Goal: Transaction & Acquisition: Purchase product/service

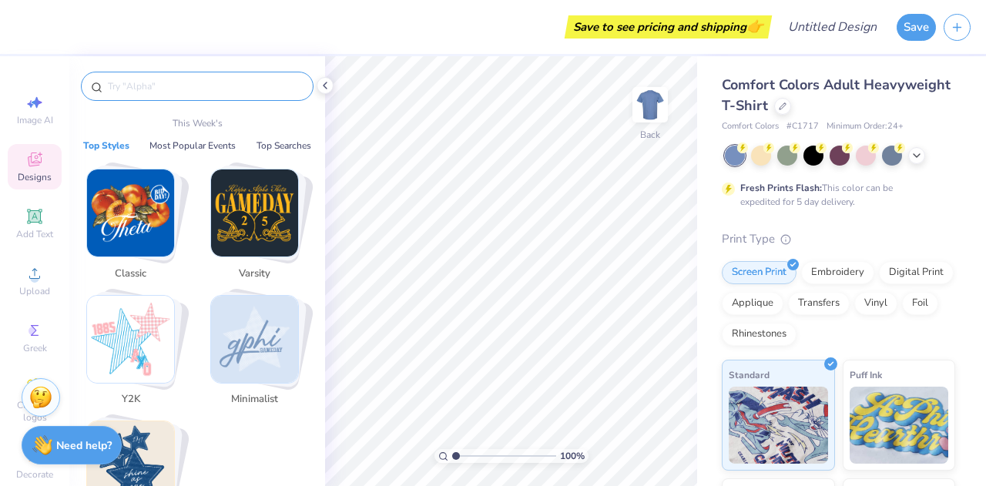
click at [163, 82] on input "text" at bounding box center [204, 86] width 197 height 15
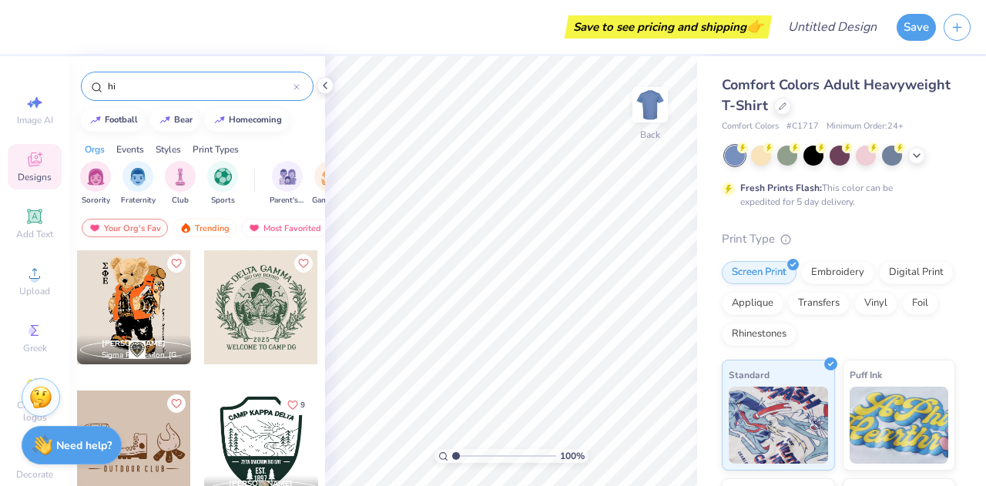
type input "h"
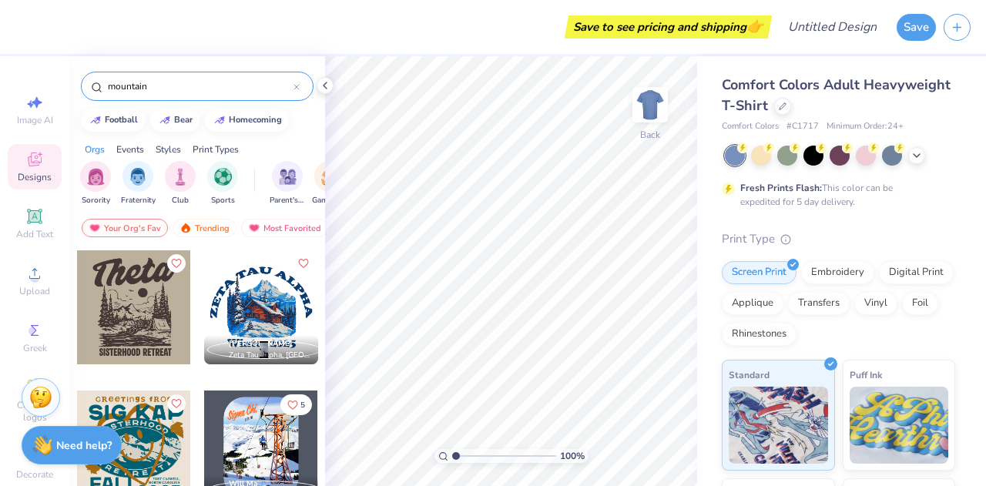
type input "mountain"
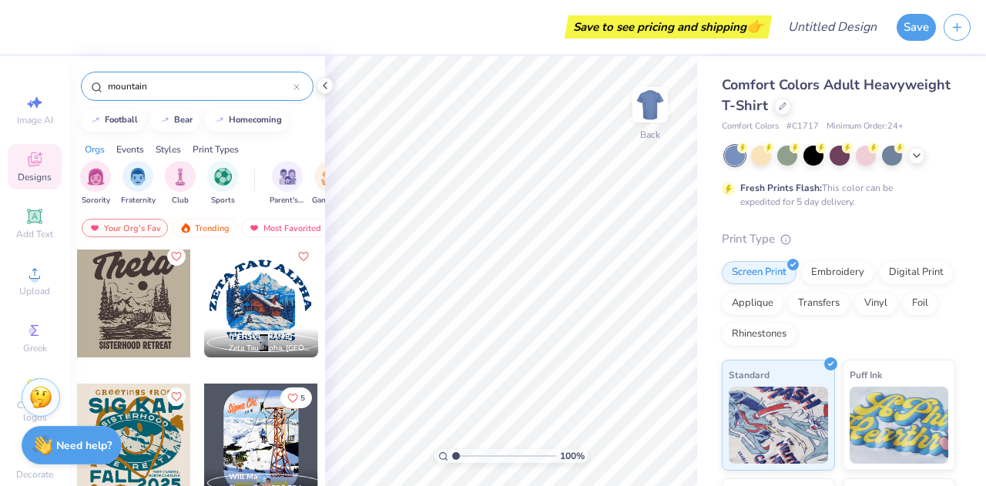
scroll to position [6, 0]
click at [145, 287] on div at bounding box center [134, 301] width 114 height 114
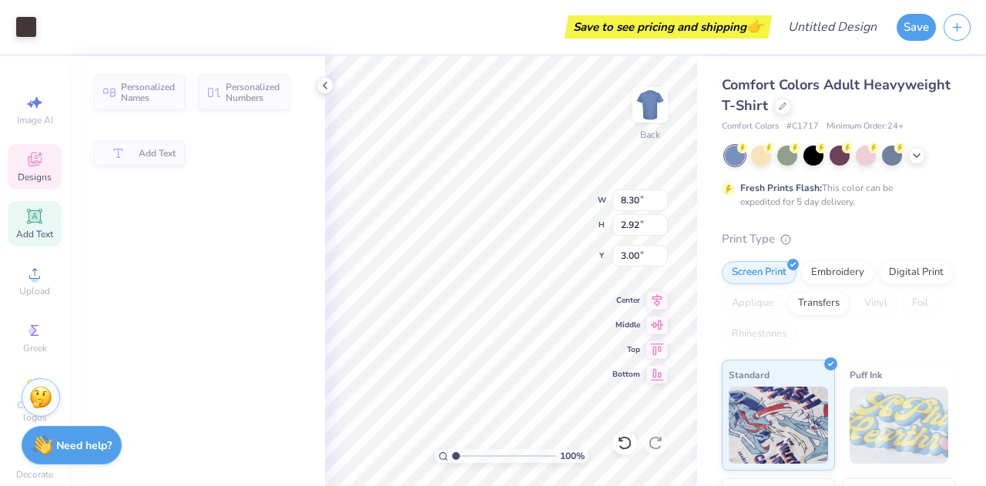
type input "2.92"
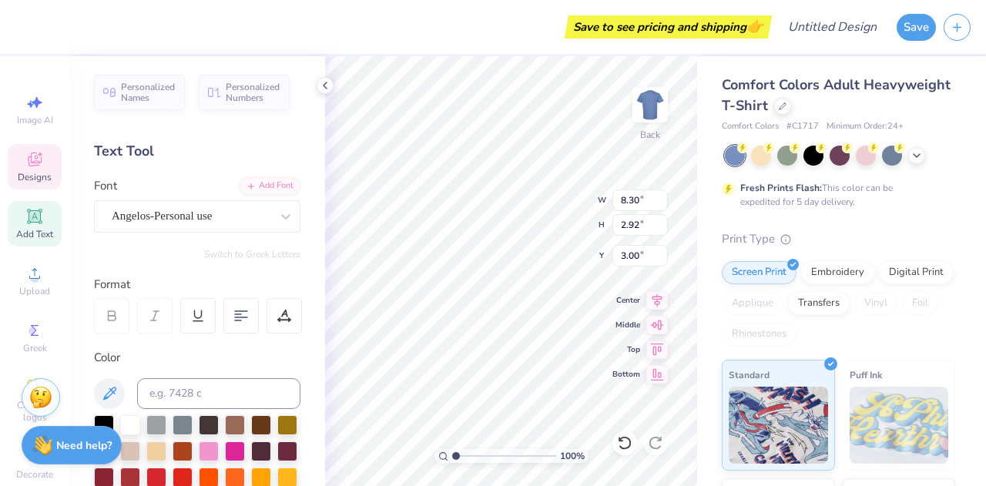
type textarea "H"
type textarea "FSU Hiking Club"
click at [661, 203] on input "8.29" at bounding box center [639, 200] width 55 height 22
type input "8.28"
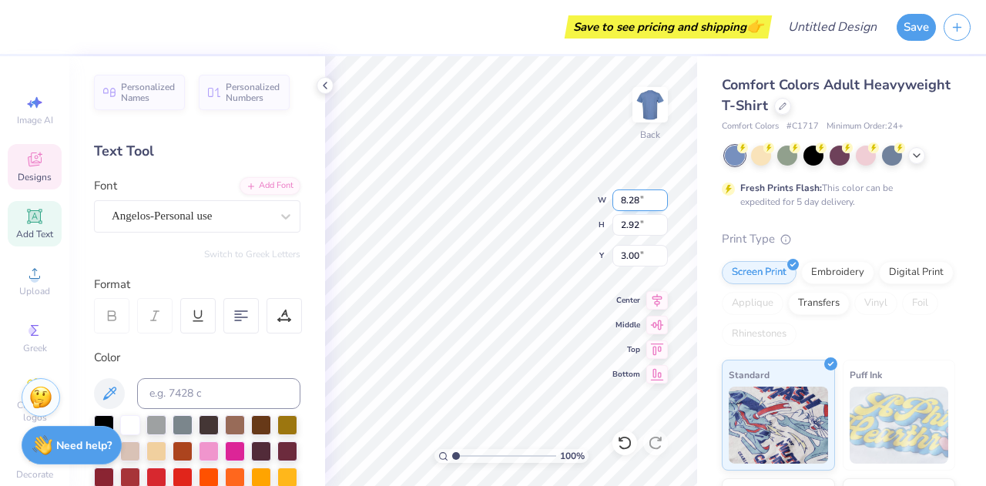
click at [661, 203] on input "8.28" at bounding box center [639, 200] width 55 height 22
type input "2.76"
type input "2.58"
click at [659, 206] on input "8.27" at bounding box center [639, 200] width 55 height 22
type input "7.40"
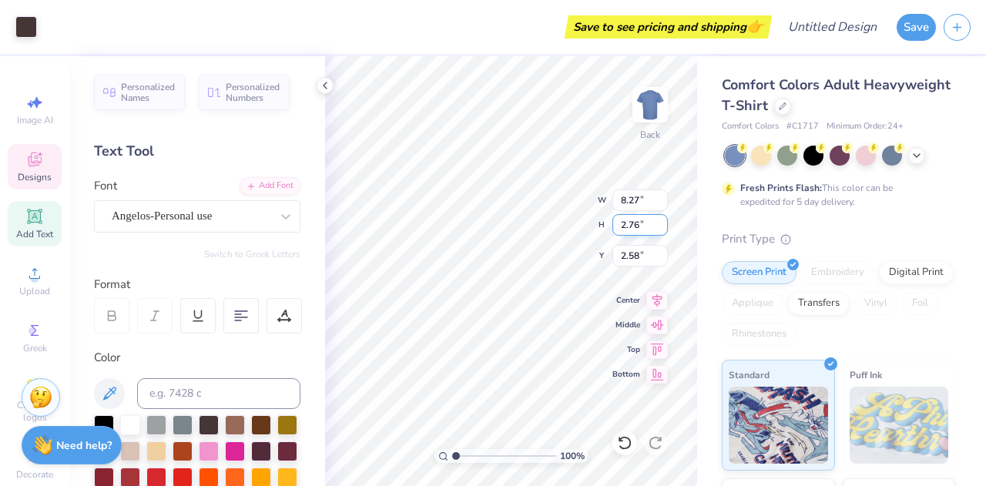
type input "6.51"
type input "5.46"
type input "14.17"
type input "2.76"
type input "3.00"
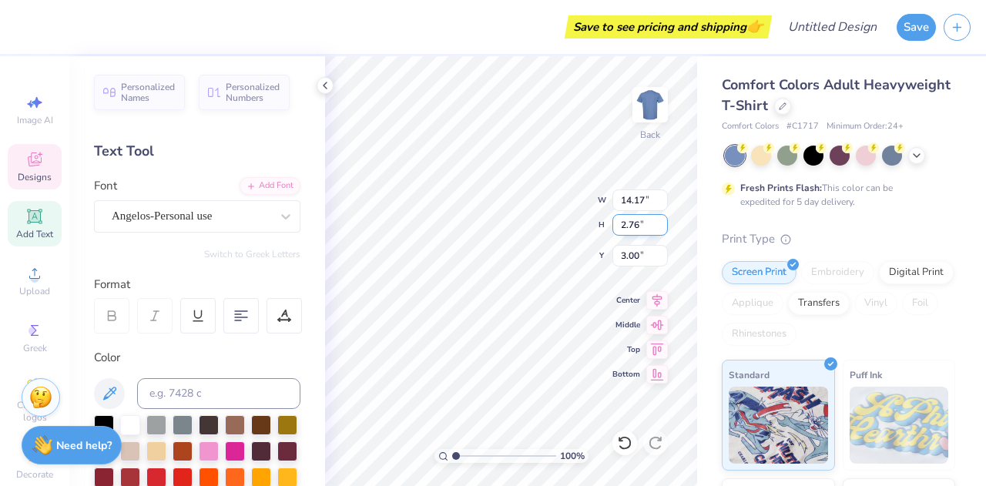
scroll to position [12, 6]
type textarea "F"
type textarea "[US_STATE] State"
type input "3.95"
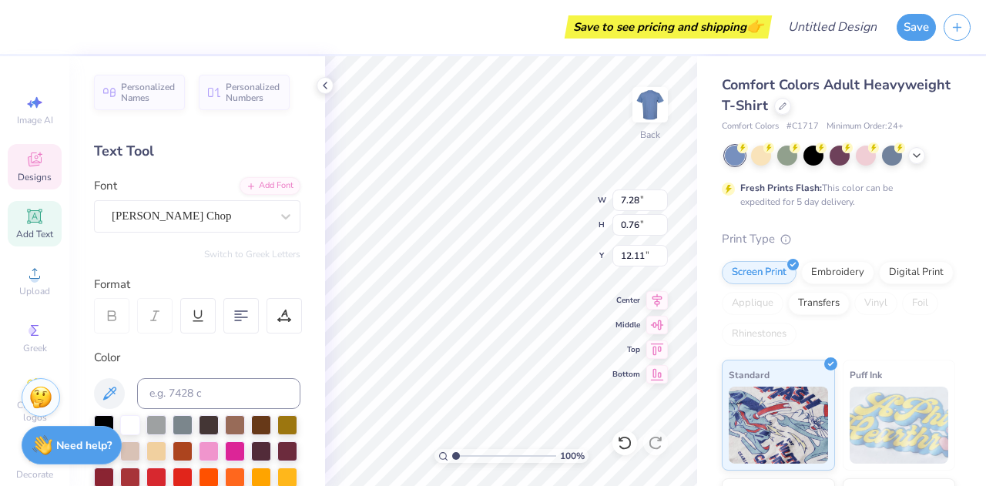
scroll to position [12, 2]
type textarea "S"
type textarea "Hiking Club"
type input "4.25"
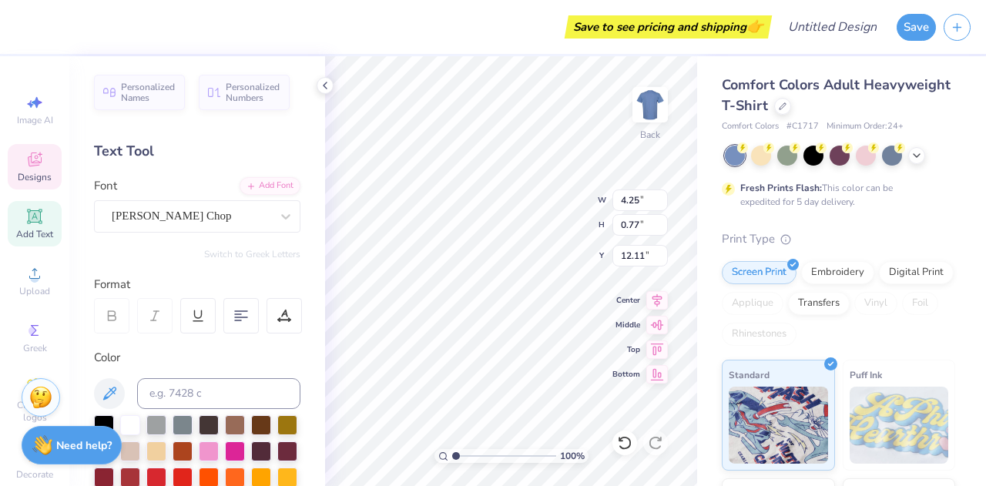
type input "0.77"
type input "4.25"
type input "0.77"
type input "12.11"
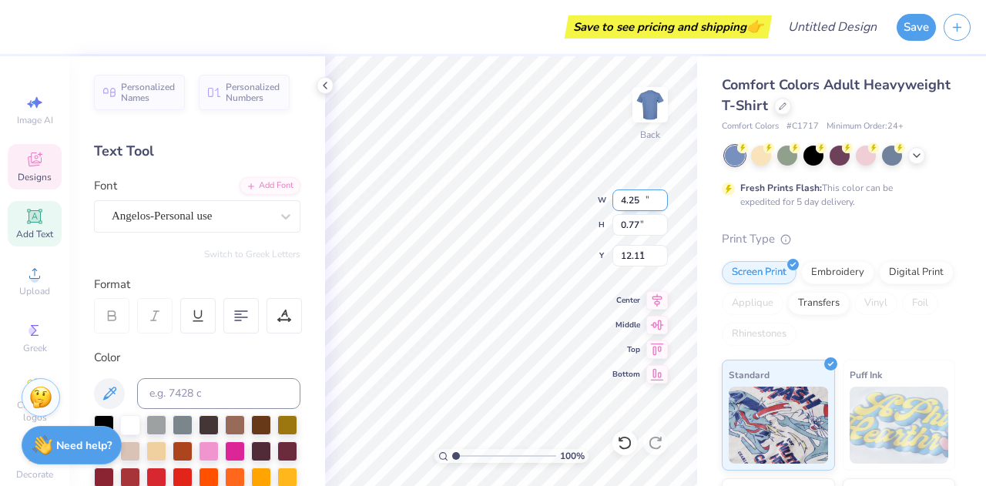
type input "10.28"
type input "2.02"
type input "3.95"
click at [272, 216] on div at bounding box center [286, 217] width 28 height 28
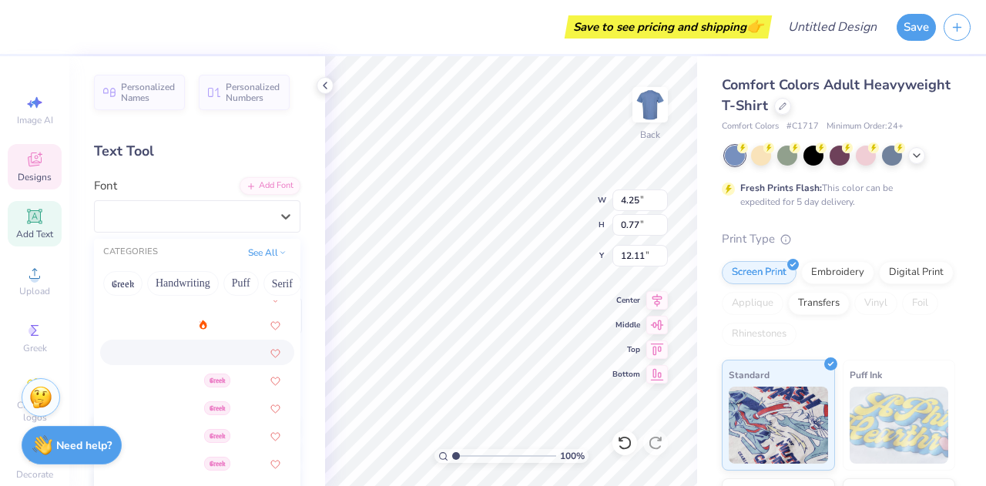
scroll to position [293, 0]
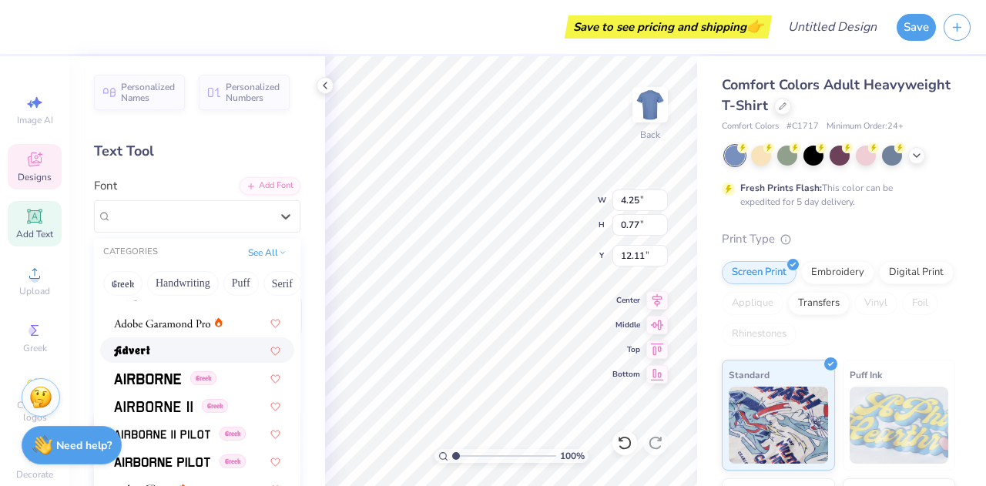
click at [159, 342] on div at bounding box center [197, 350] width 166 height 16
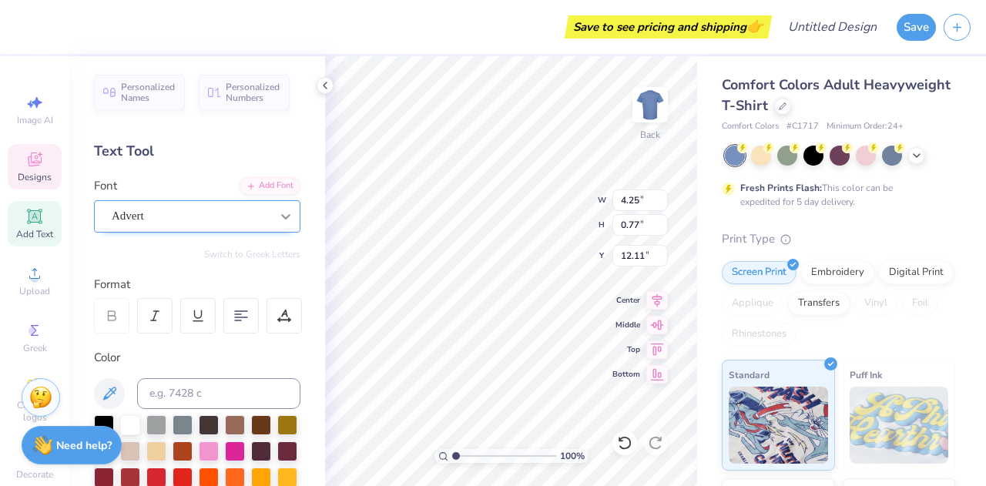
type input "4.87"
type input "0.86"
type input "12.06"
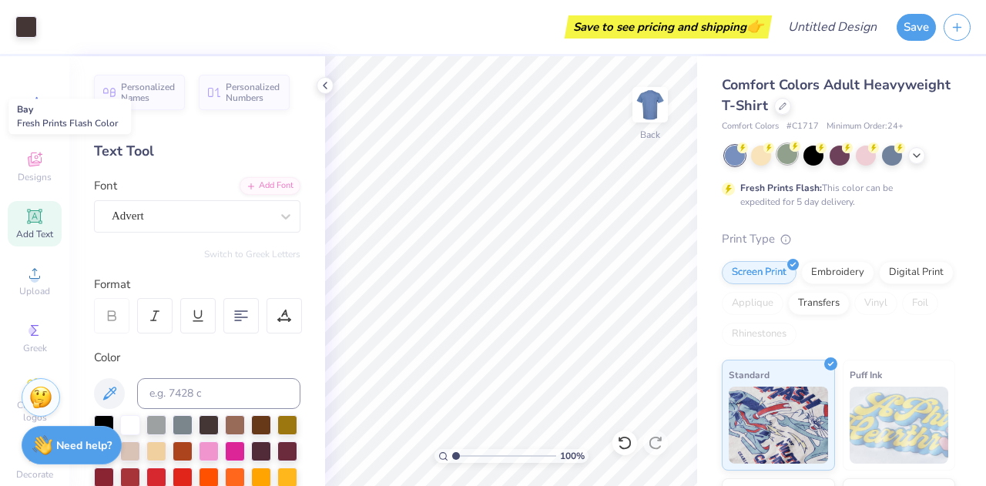
click at [788, 159] on div at bounding box center [787, 154] width 20 height 20
click at [914, 156] on icon at bounding box center [916, 154] width 12 height 12
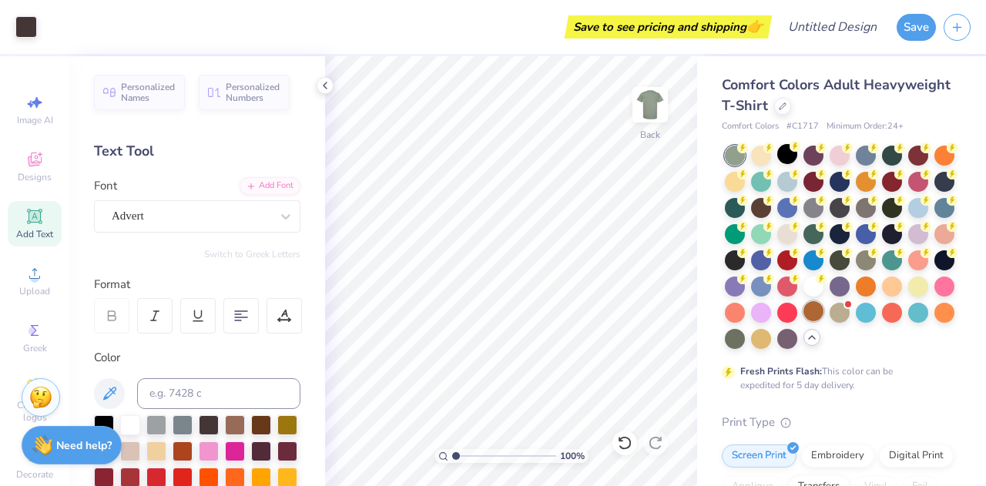
click at [803, 321] on div at bounding box center [813, 311] width 20 height 20
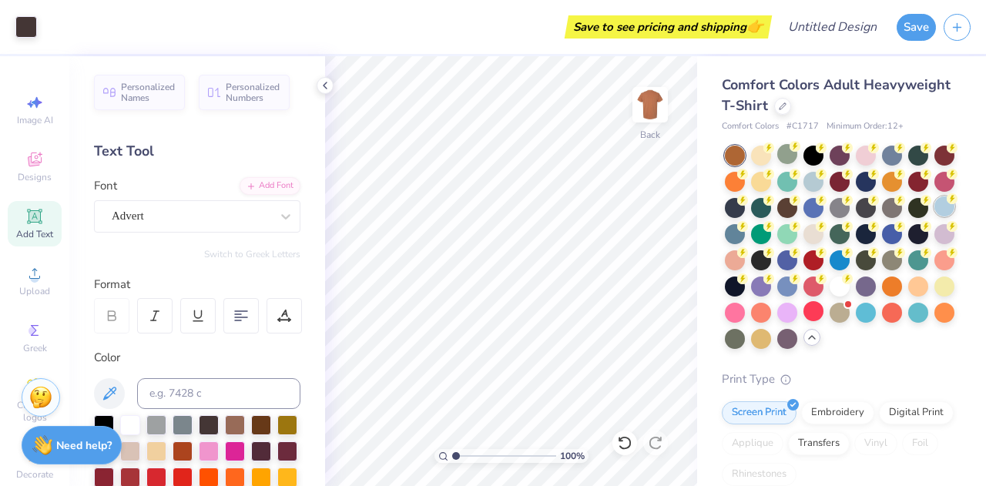
click at [823, 264] on div at bounding box center [813, 260] width 20 height 20
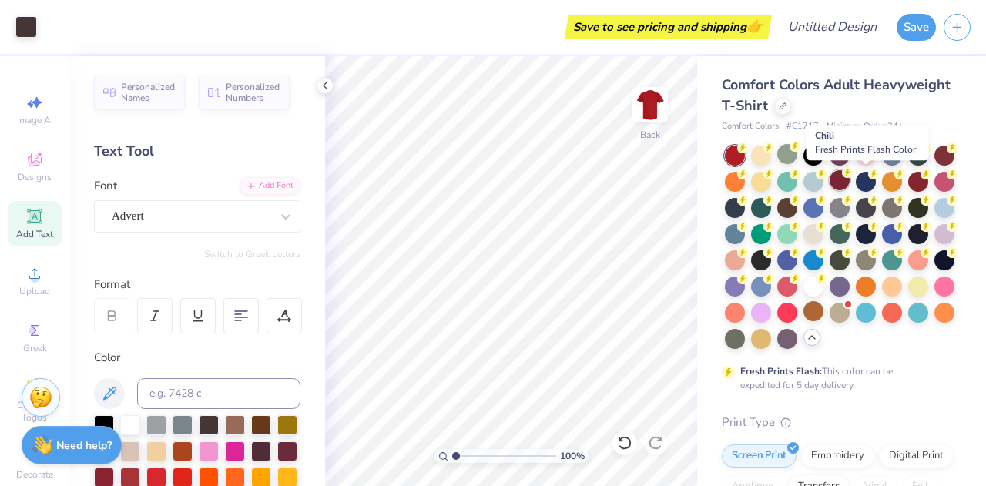
click at [849, 182] on div at bounding box center [839, 180] width 20 height 20
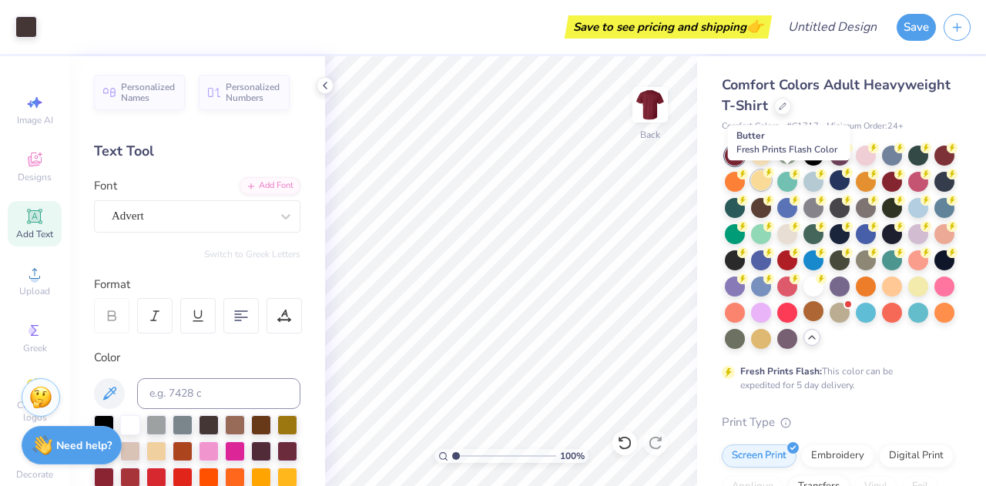
click at [771, 186] on div at bounding box center [761, 180] width 20 height 20
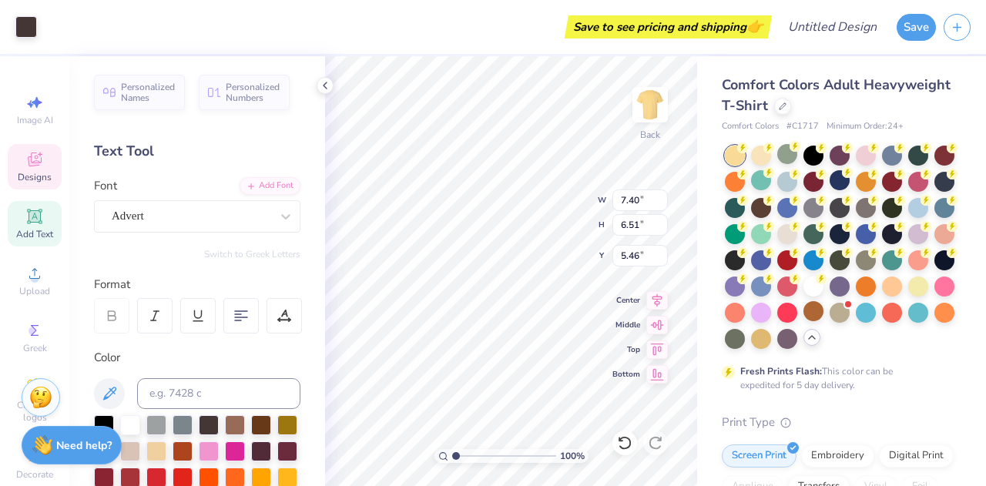
click at [699, 281] on div "Comfort Colors Adult Heavyweight T-Shirt Comfort Colors # C1717 Minimum Order: …" at bounding box center [841, 473] width 289 height 835
click at [751, 349] on div at bounding box center [761, 339] width 20 height 20
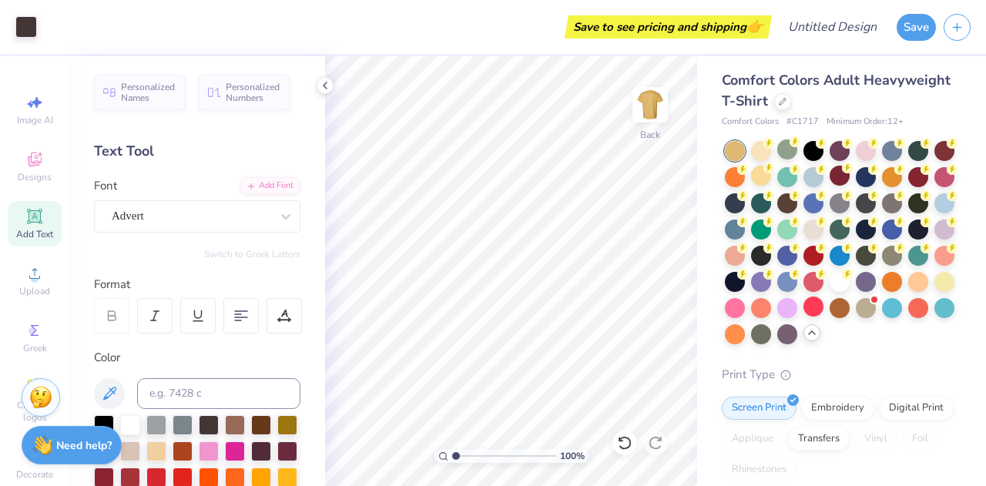
scroll to position [0, 0]
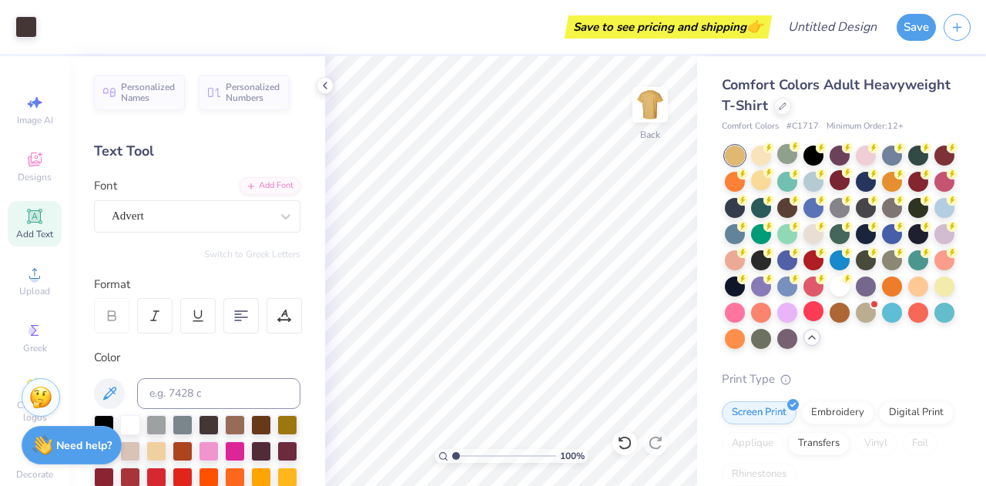
click at [740, 28] on div "Save to see pricing and shipping 👉" at bounding box center [667, 26] width 199 height 23
click at [813, 26] on input "Design Title" at bounding box center [850, 27] width 75 height 31
type input "V1 Hiking Club 2025"
click at [921, 75] on div "Comfort Colors Adult Heavyweight T-Shirt" at bounding box center [838, 96] width 233 height 42
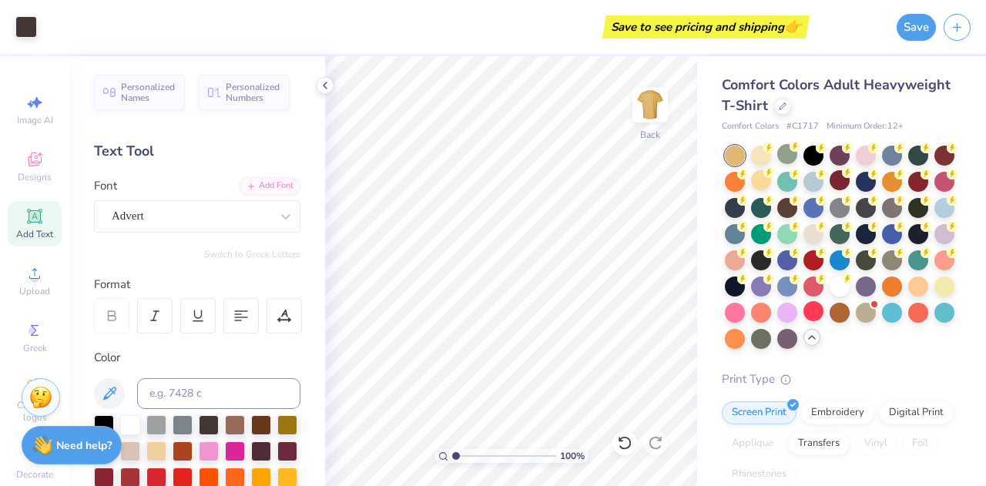
scroll to position [0, 0]
click at [912, 32] on button "Save" at bounding box center [915, 25] width 39 height 27
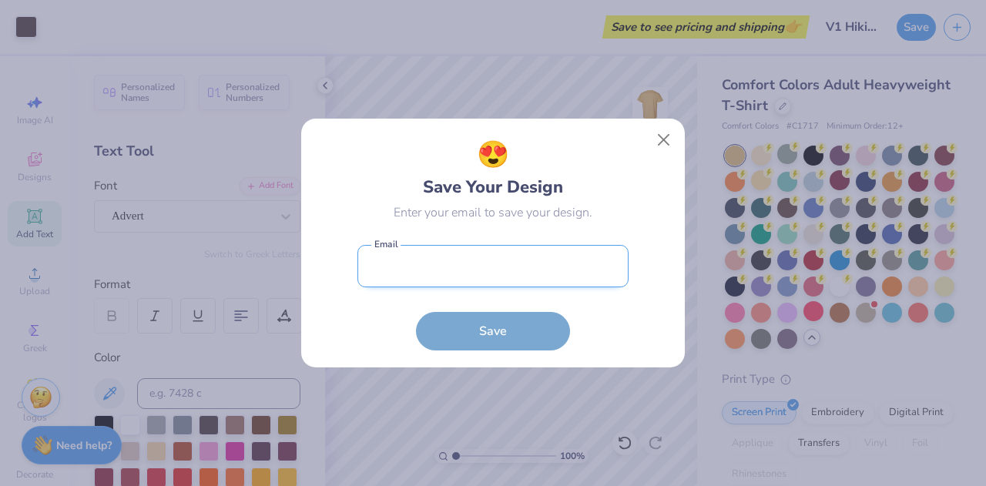
click at [479, 278] on input "email" at bounding box center [492, 266] width 271 height 42
type input "[EMAIL_ADDRESS][DOMAIN_NAME]"
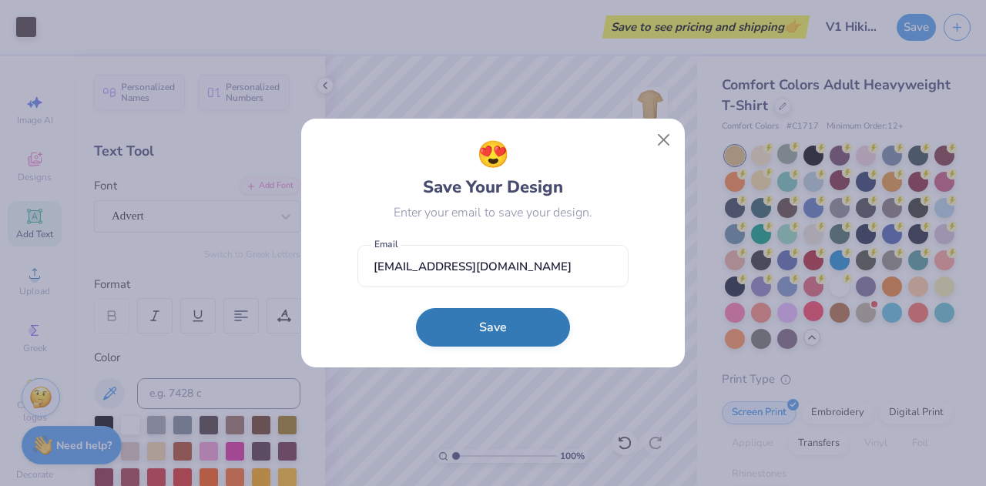
click at [539, 340] on button "Save" at bounding box center [493, 327] width 154 height 39
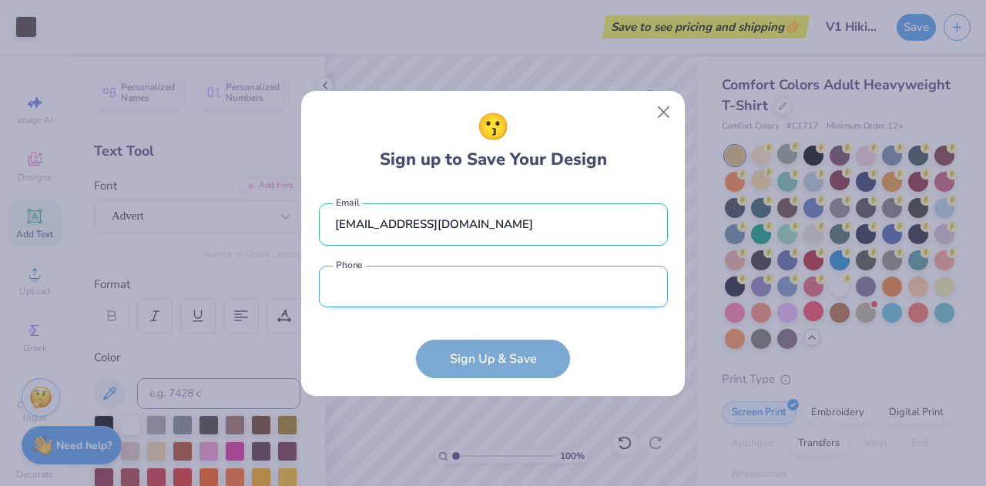
click at [483, 296] on input "tel" at bounding box center [493, 287] width 349 height 42
type input "[PHONE_NUMBER]"
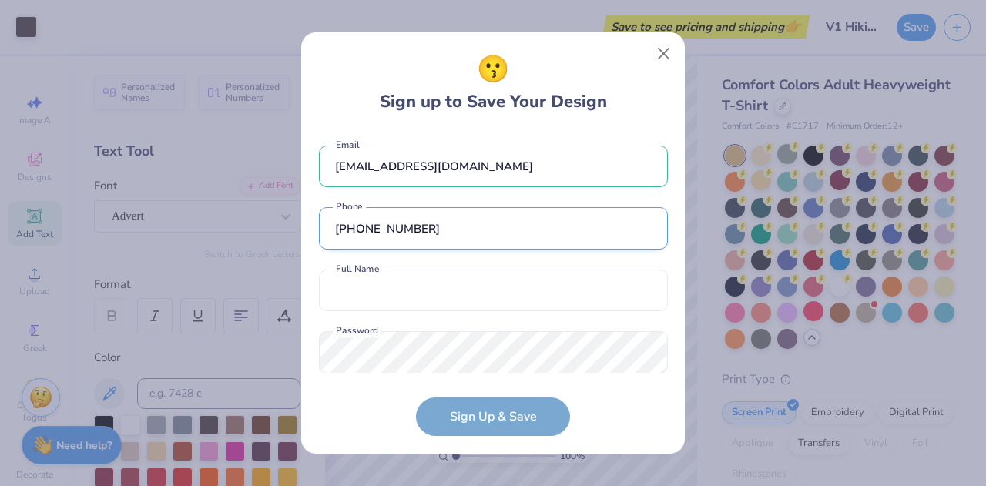
scroll to position [27, 0]
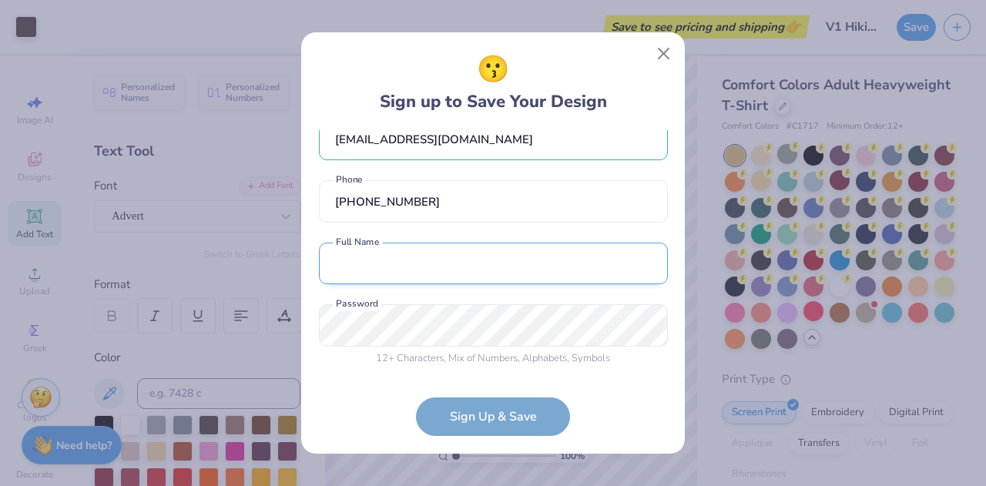
click at [433, 267] on input "text" at bounding box center [493, 264] width 349 height 42
type input "[PERSON_NAME]"
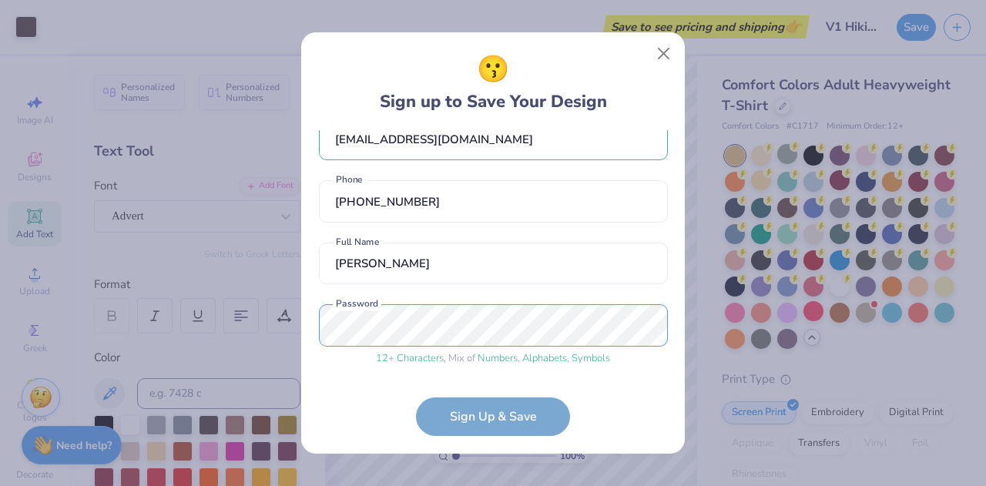
scroll to position [85, 0]
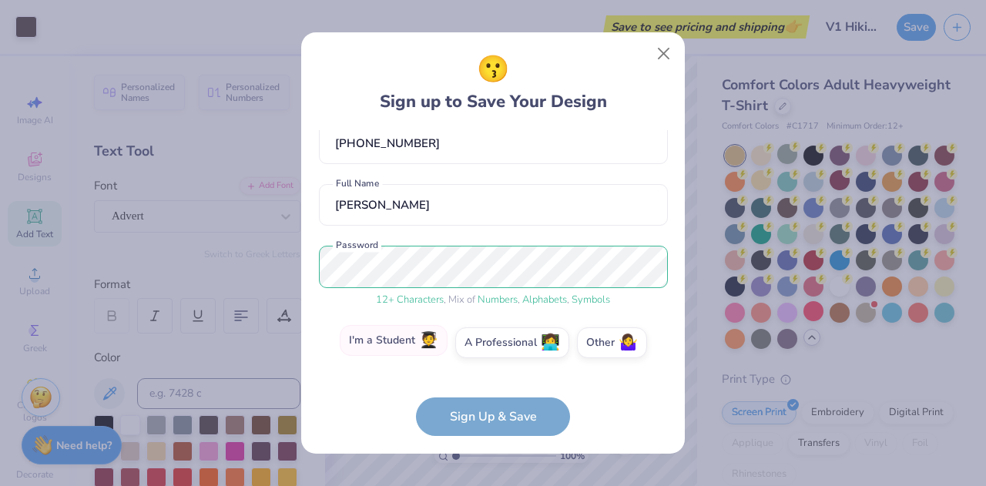
click at [430, 347] on span "🧑‍🎓" at bounding box center [428, 341] width 19 height 18
click at [488, 427] on input "I'm a Student 🧑‍🎓" at bounding box center [493, 432] width 10 height 10
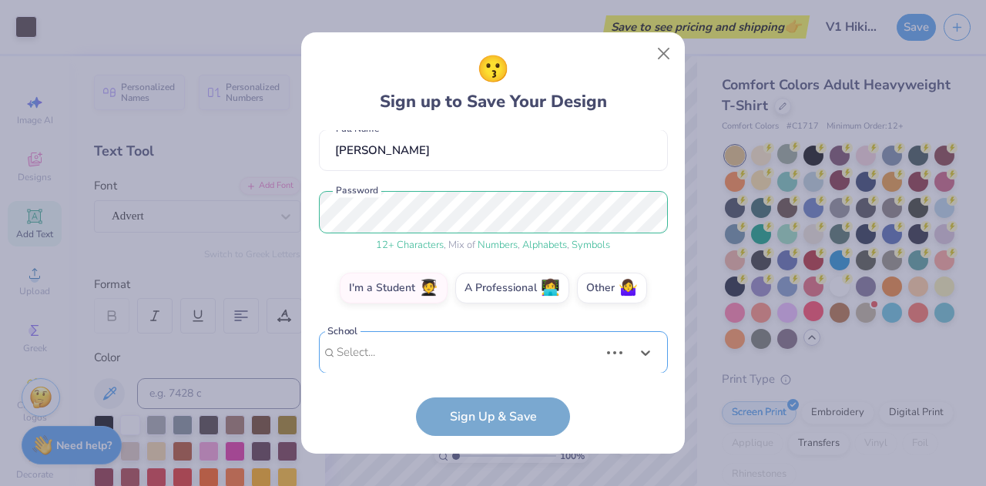
click at [460, 357] on div "Use Up and Down to choose options, press Enter to select the currently focused …" at bounding box center [493, 375] width 349 height 89
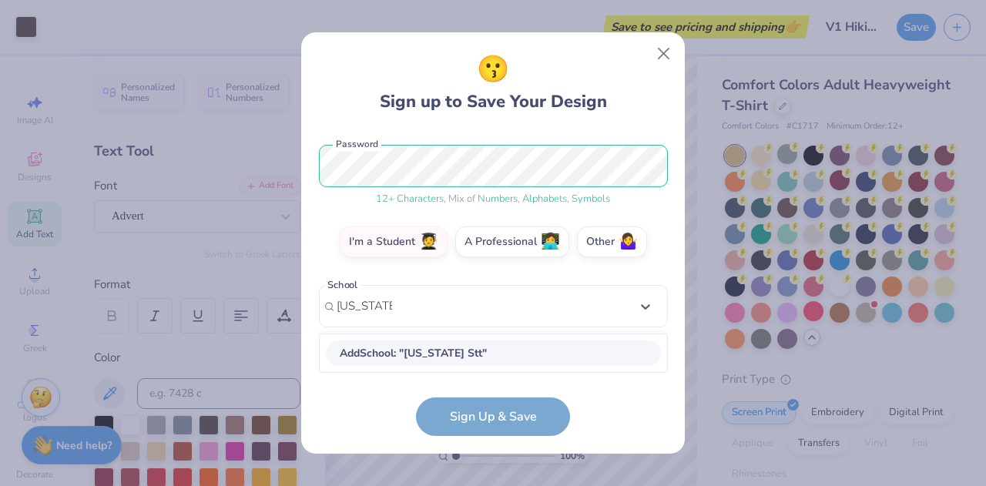
scroll to position [379, 0]
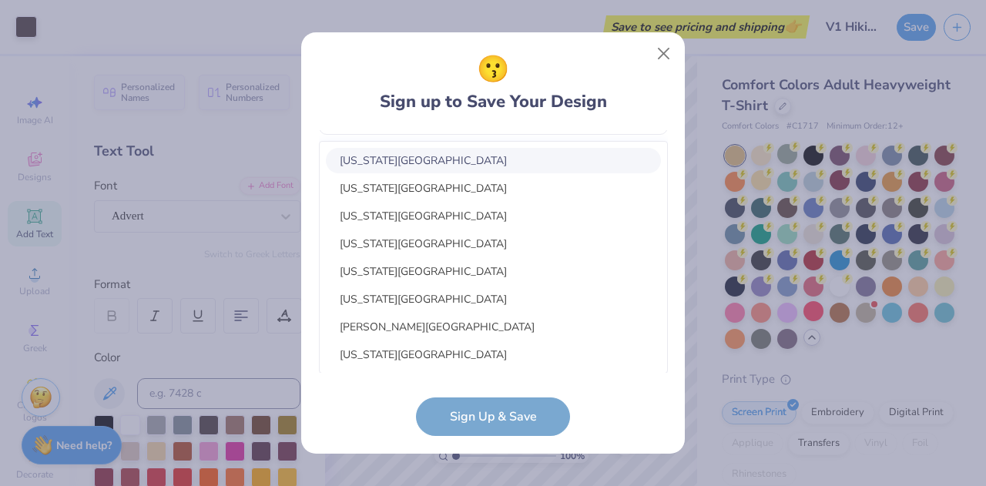
click at [456, 156] on div "[US_STATE][GEOGRAPHIC_DATA]" at bounding box center [493, 160] width 335 height 25
type input "[US_STATE] St"
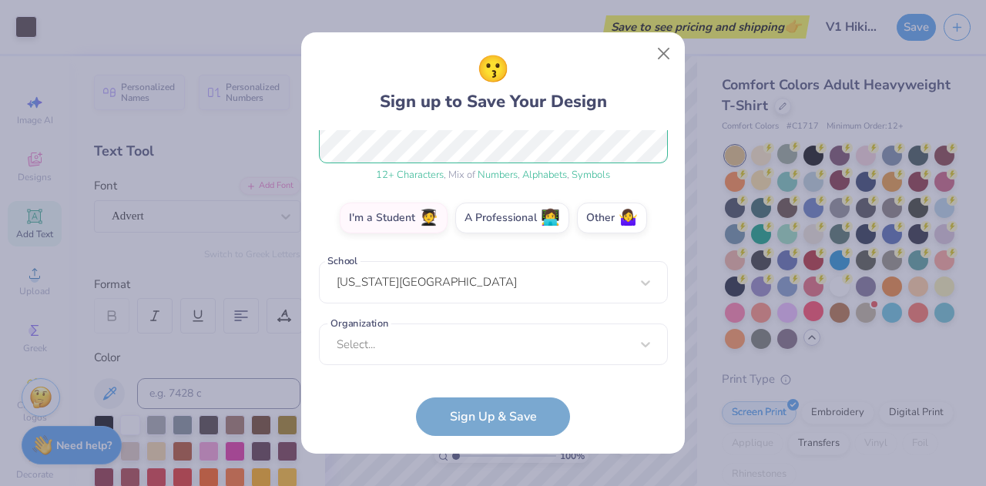
scroll to position [209, 0]
click at [505, 420] on form "[EMAIL_ADDRESS][DOMAIN_NAME] Email [PHONE_NUMBER] Phone [PERSON_NAME] Full Name…" at bounding box center [493, 283] width 349 height 306
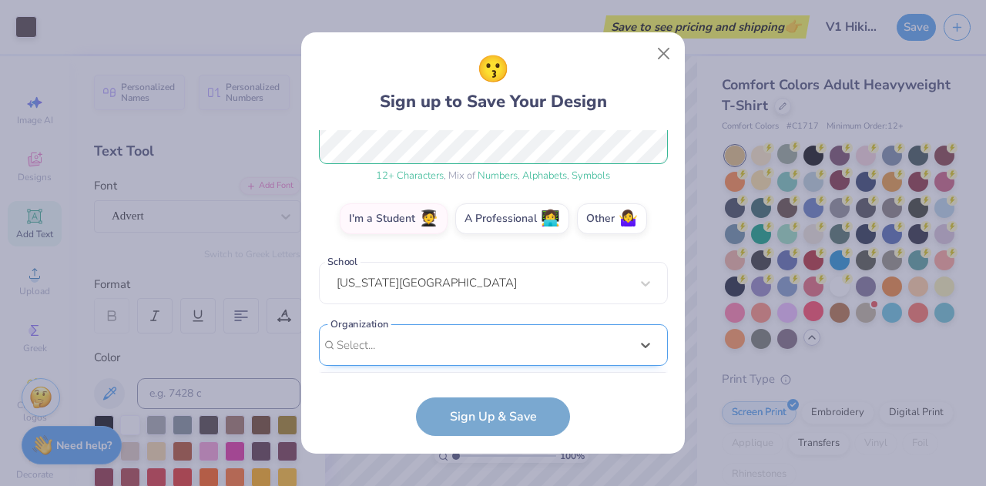
click at [484, 350] on div "option focused, 8 of 15. 15 results available. Use Up and Down to choose option…" at bounding box center [493, 464] width 349 height 281
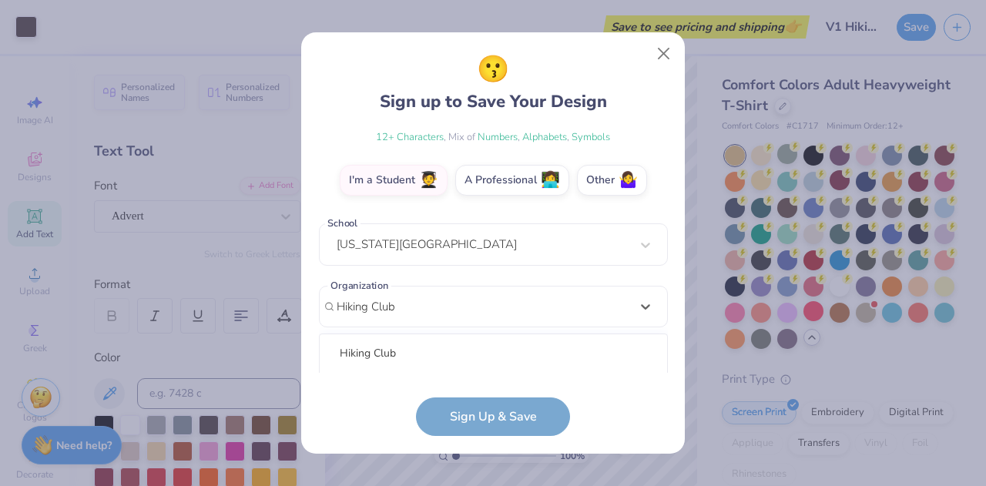
scroll to position [440, 0]
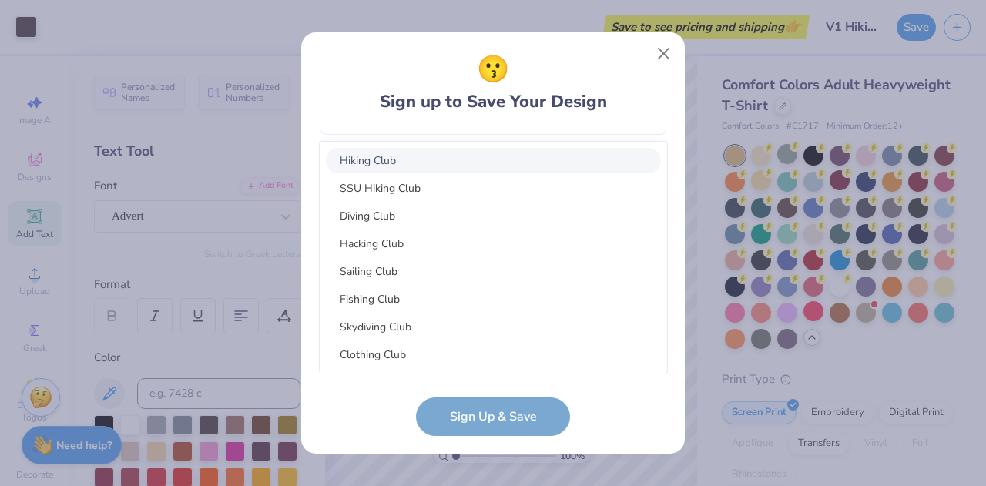
click at [422, 162] on div "Hiking Club" at bounding box center [493, 160] width 335 height 25
type input "Hiking Club"
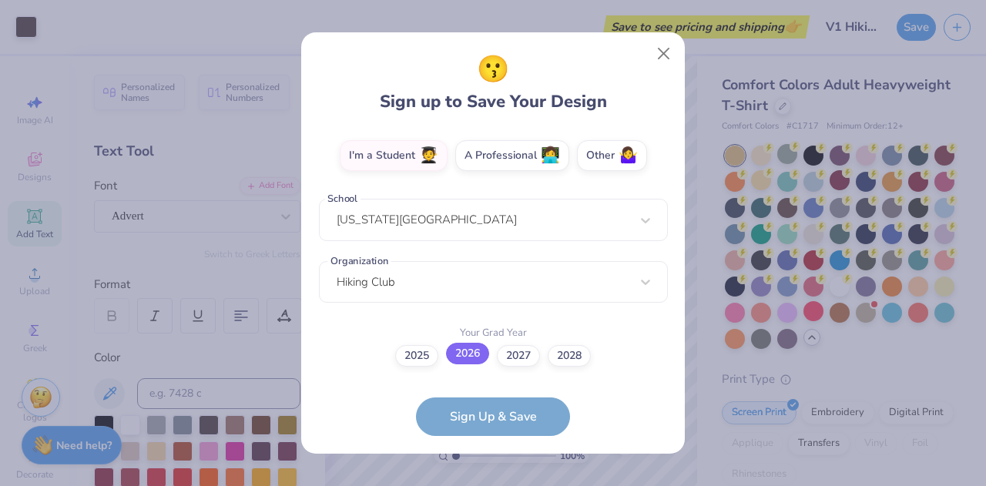
click at [467, 362] on label "2026" at bounding box center [467, 354] width 43 height 22
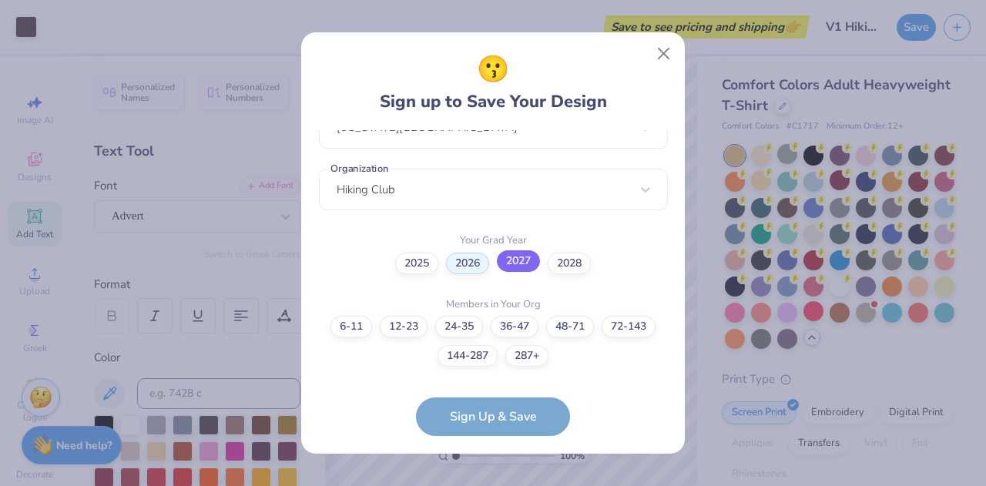
click at [526, 266] on label "2027" at bounding box center [518, 261] width 43 height 22
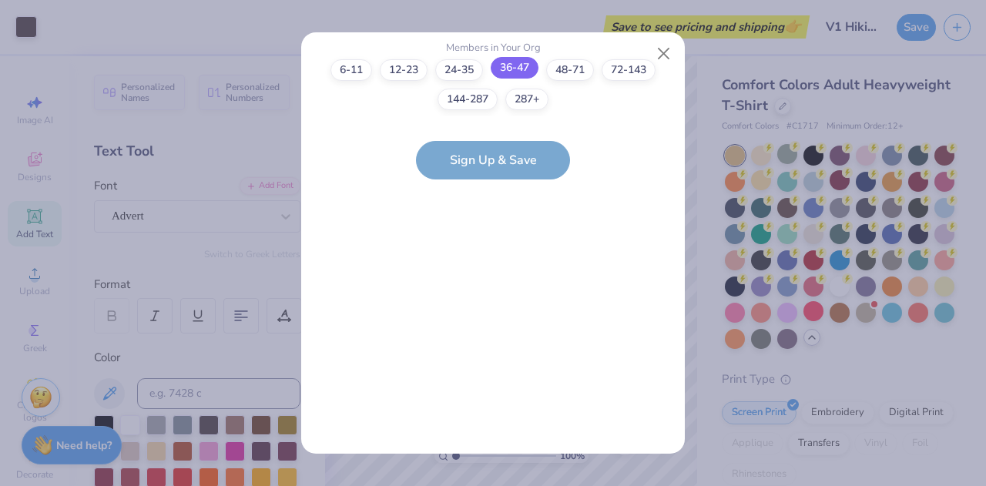
click at [514, 66] on label "36-47" at bounding box center [515, 68] width 48 height 22
click at [498, 445] on input "36-47" at bounding box center [493, 450] width 10 height 10
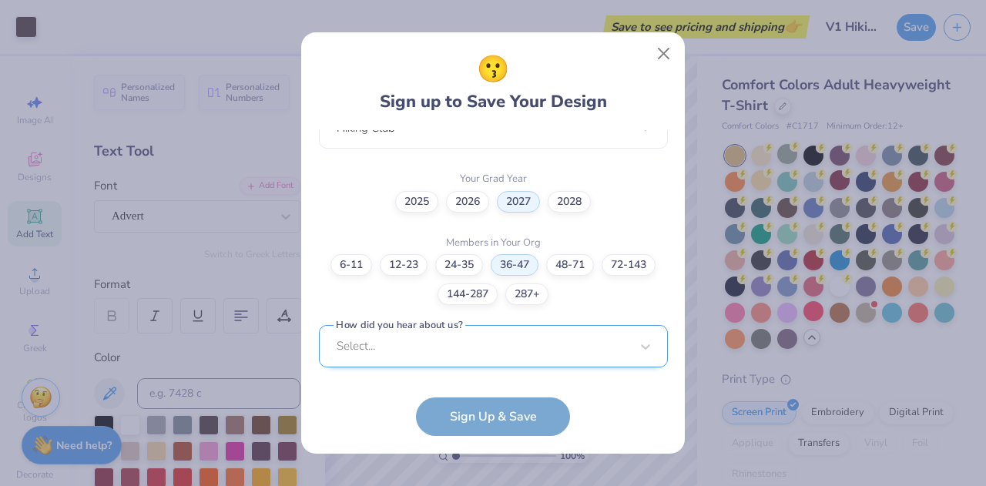
click at [457, 335] on div "Select..." at bounding box center [493, 346] width 349 height 42
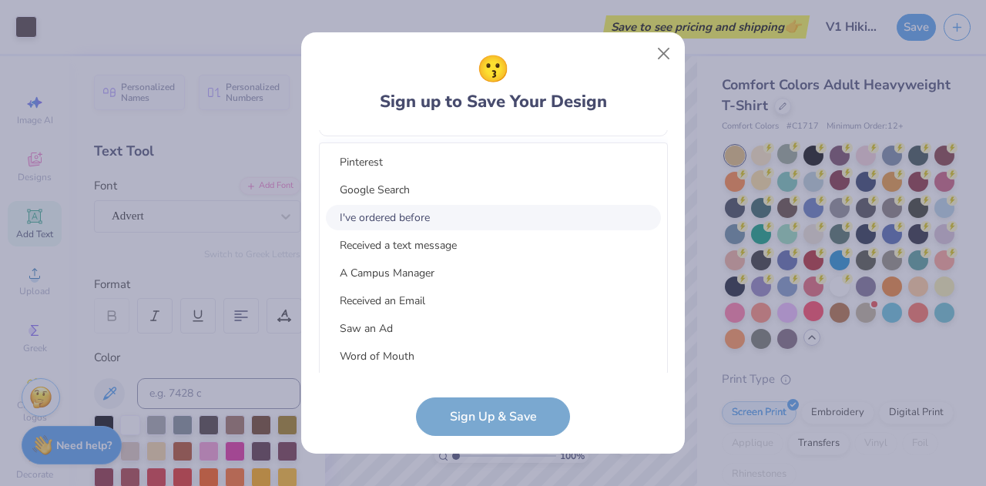
click at [427, 221] on div "I've ordered before" at bounding box center [493, 217] width 335 height 25
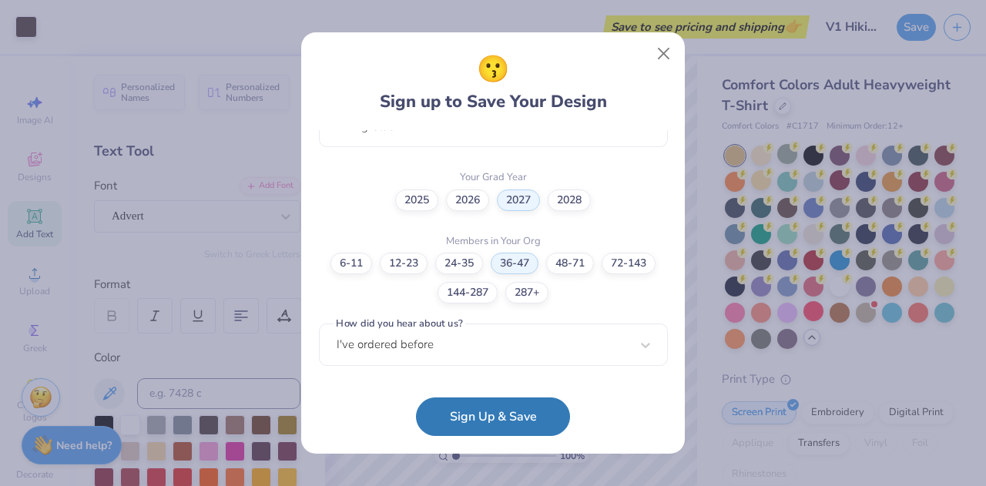
scroll to position [427, 0]
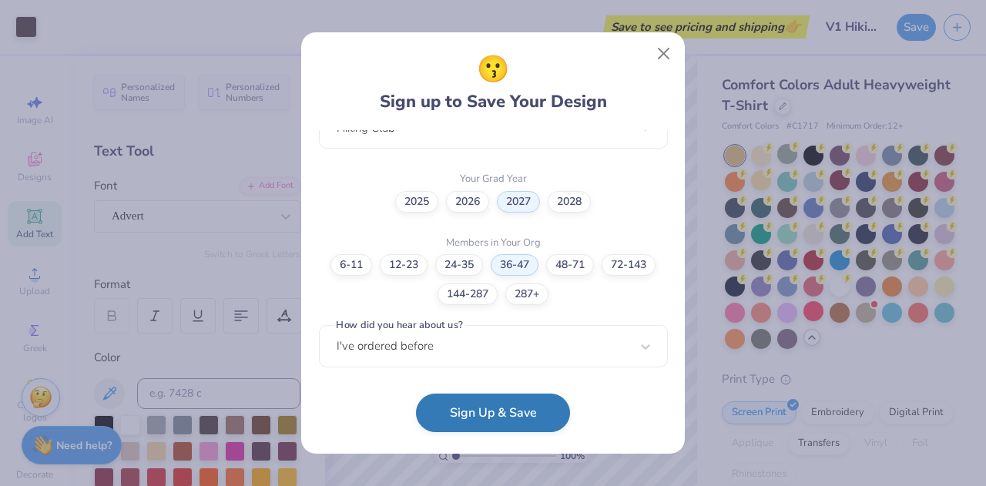
click at [482, 424] on button "Sign Up & Save" at bounding box center [493, 412] width 154 height 39
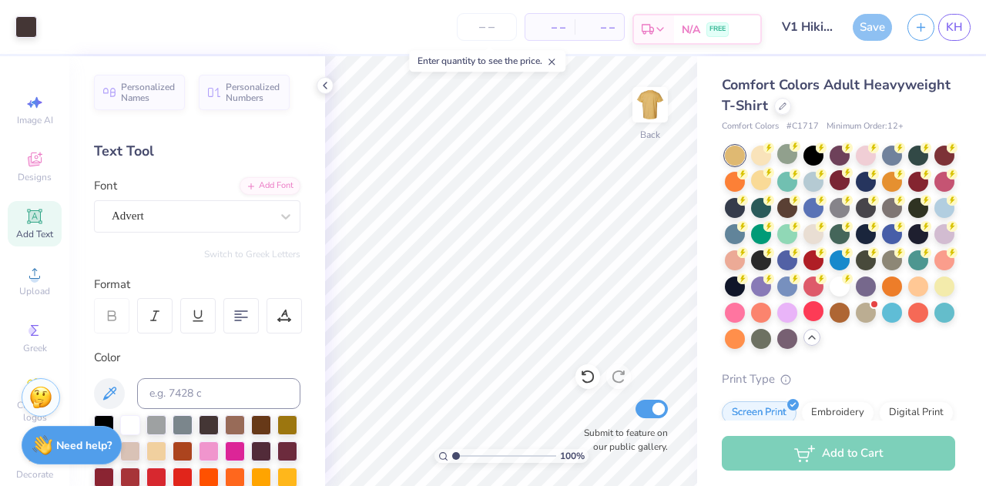
click at [690, 32] on span "N/A" at bounding box center [690, 30] width 18 height 16
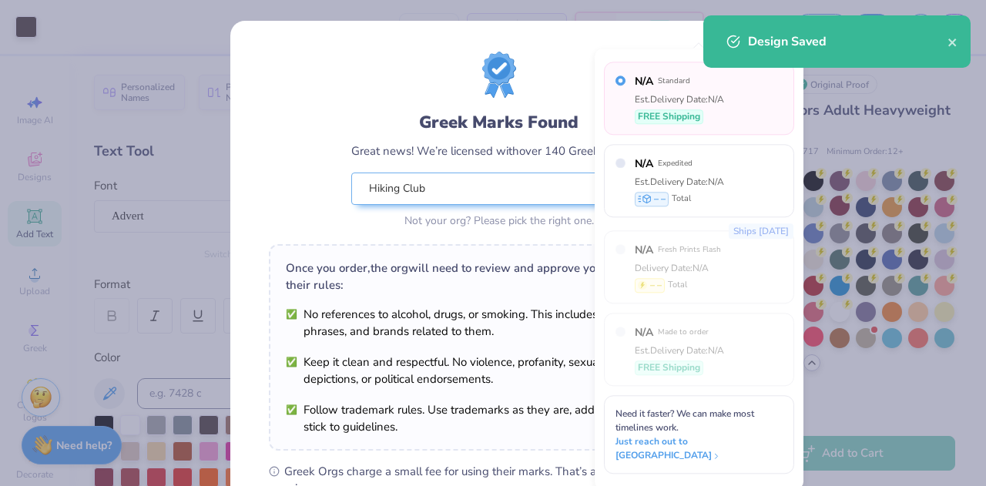
click at [907, 422] on div "Greek Marks Found Great news! We’re licensed with over 140 Greek Orgs. 🥳 Hiking…" at bounding box center [493, 243] width 986 height 486
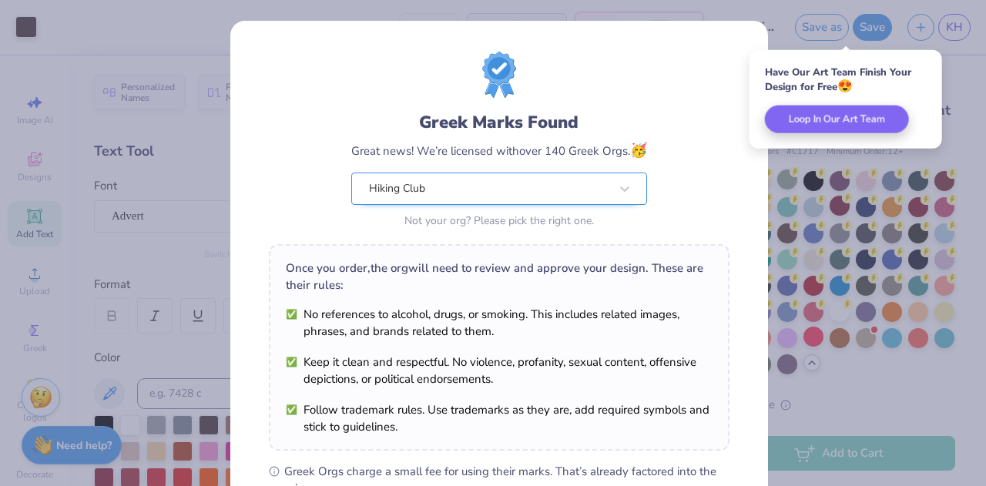
click at [591, 192] on div "Hiking Club" at bounding box center [499, 188] width 296 height 32
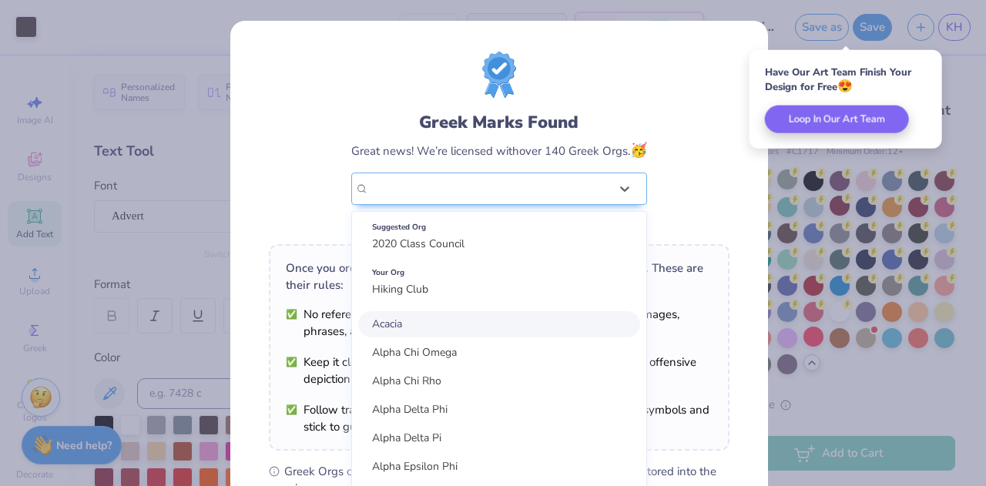
click at [700, 193] on div "Greek Marks Found Great news! We’re licensed with over 140 Greek Orgs. 🥳 option…" at bounding box center [499, 142] width 460 height 180
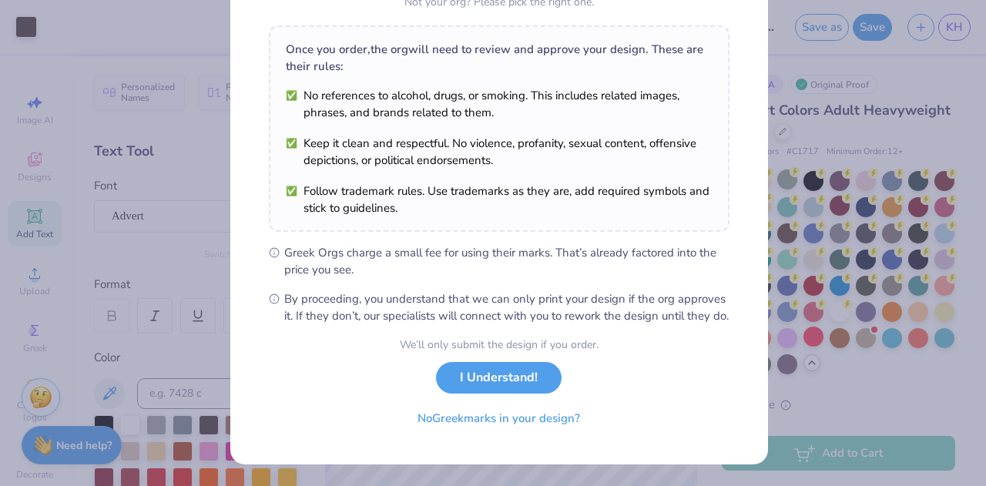
scroll to position [226, 0]
click at [548, 424] on button "No Greek marks in your design?" at bounding box center [498, 415] width 189 height 32
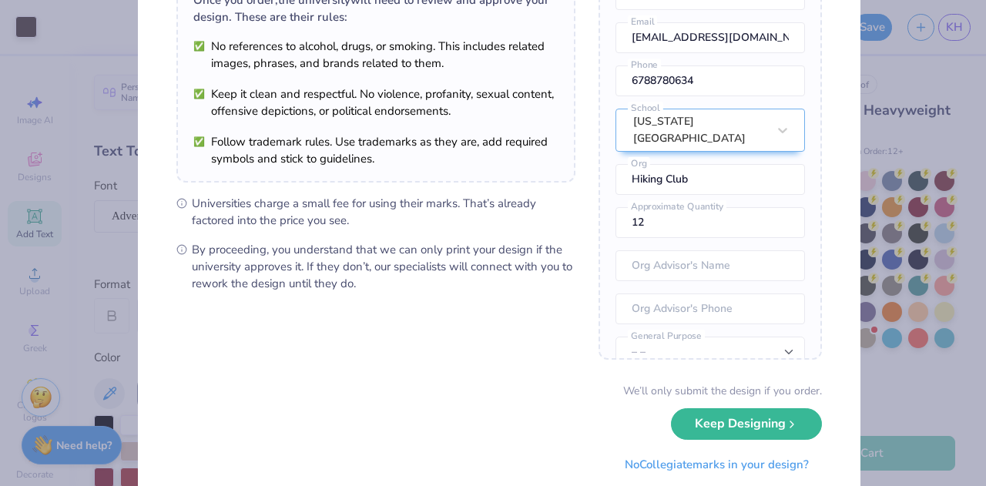
scroll to position [140, 0]
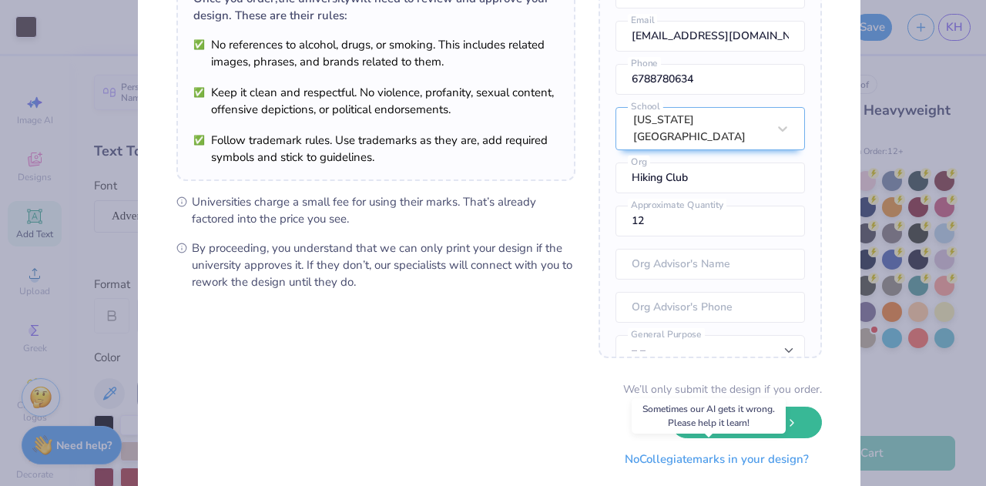
click at [729, 460] on button "No Collegiate marks in your design?" at bounding box center [716, 460] width 210 height 32
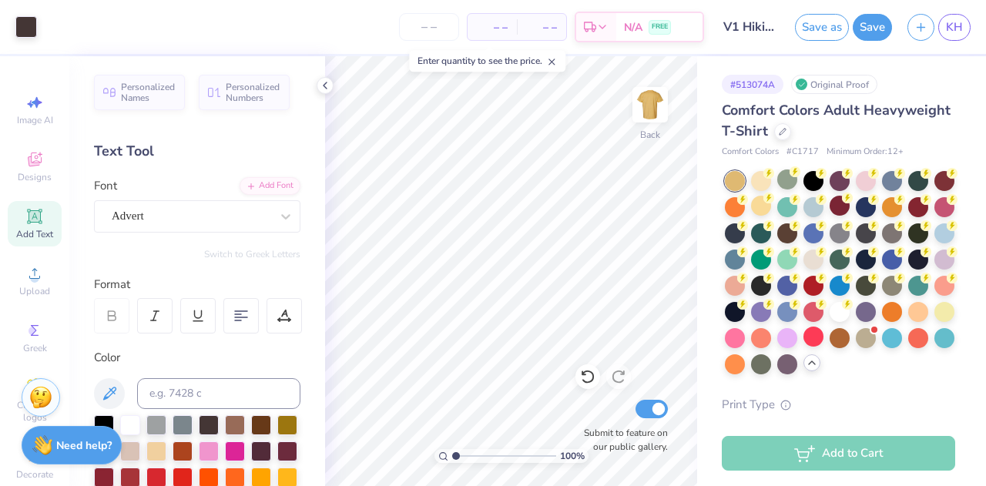
scroll to position [7, 0]
click at [833, 447] on div "Add to Cart" at bounding box center [838, 453] width 233 height 35
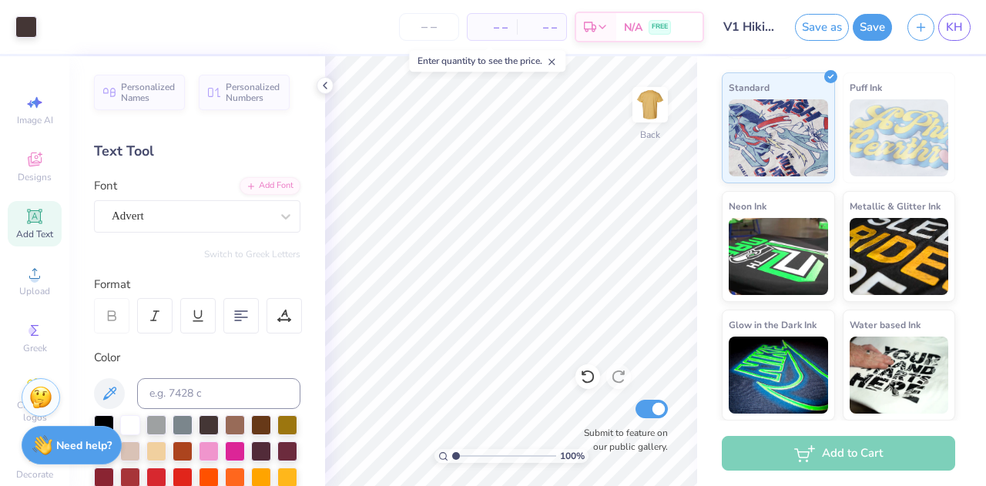
scroll to position [478, 0]
click at [65, 442] on strong "Need help?" at bounding box center [83, 443] width 55 height 15
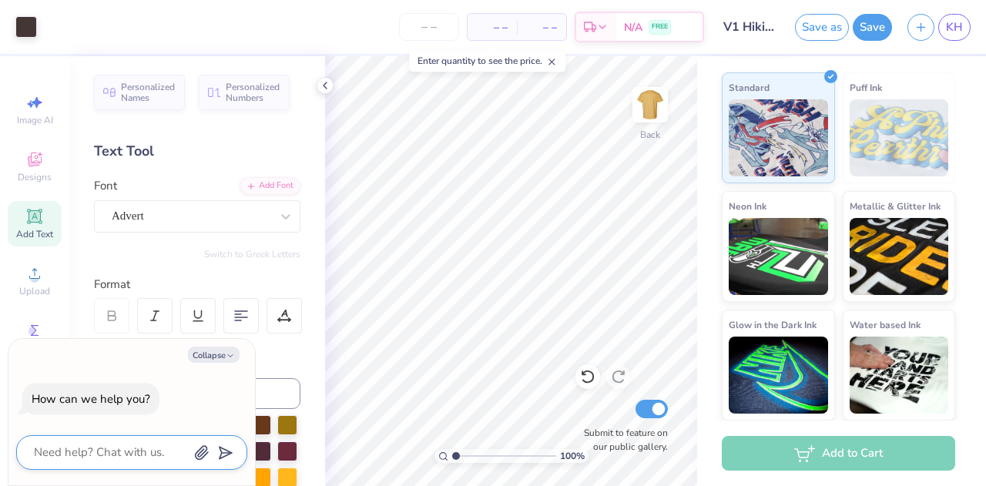
click at [149, 457] on textarea at bounding box center [110, 452] width 156 height 21
type textarea "i"
type textarea "x"
type textarea "i"
type textarea "x"
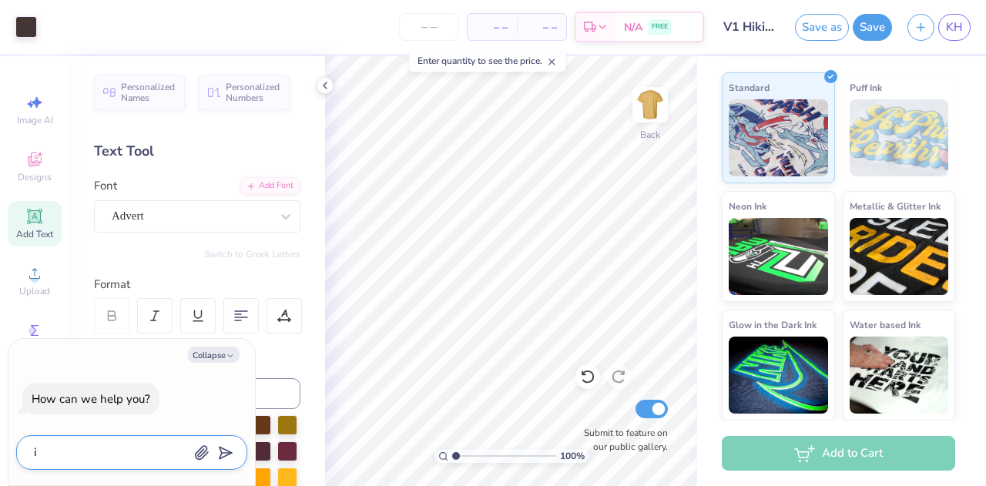
type textarea "i"
type textarea "x"
type textarea "O"
type textarea "x"
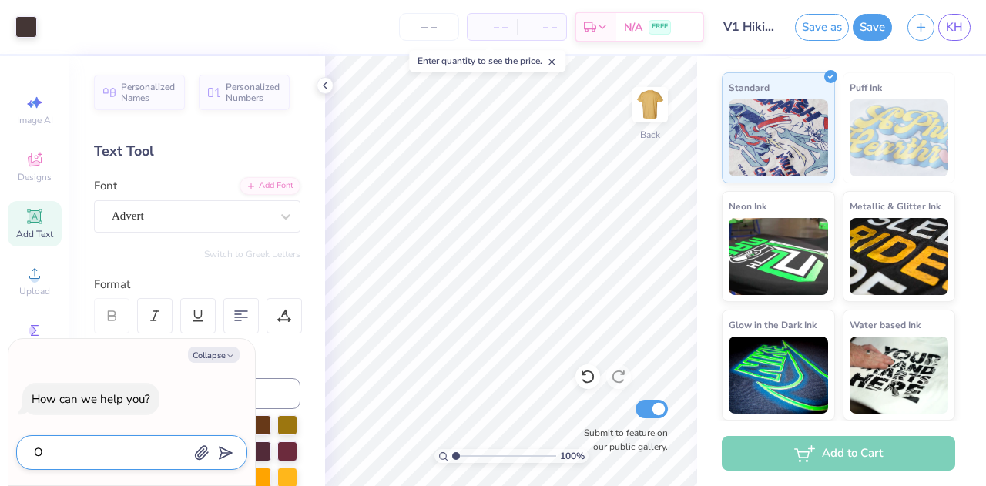
type textarea "x"
type textarea "I"
type textarea "x"
type textarea "I"
type textarea "x"
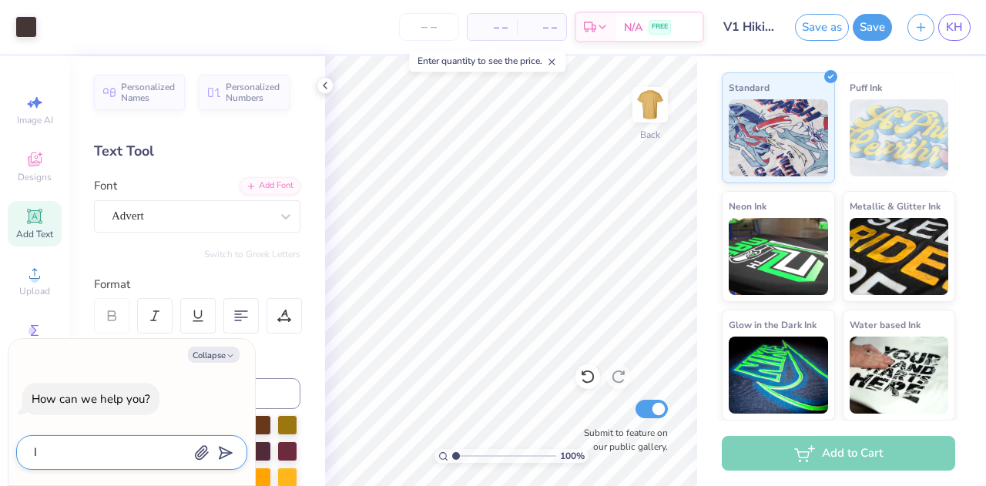
type textarea "I o"
type textarea "x"
type textarea "I or"
type textarea "x"
type textarea "I ord"
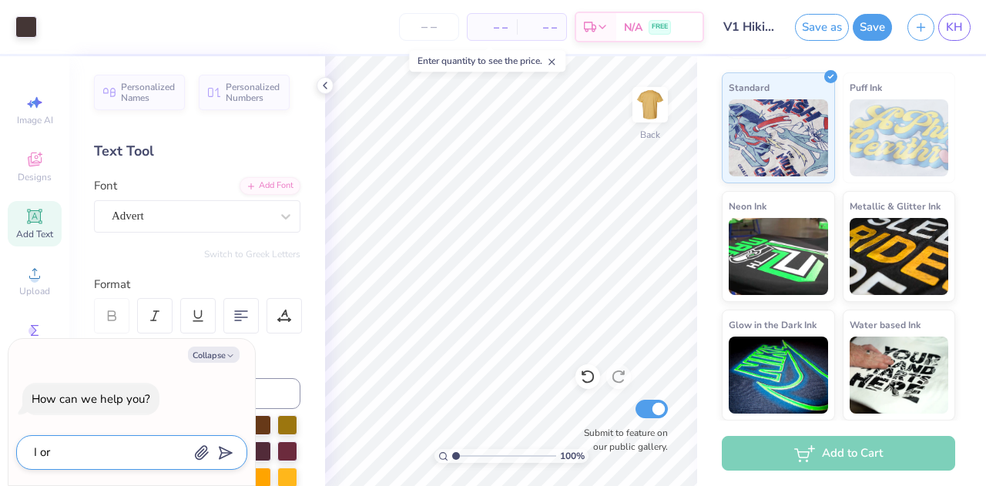
type textarea "x"
type textarea "I orde"
type textarea "x"
type textarea "I order"
type textarea "x"
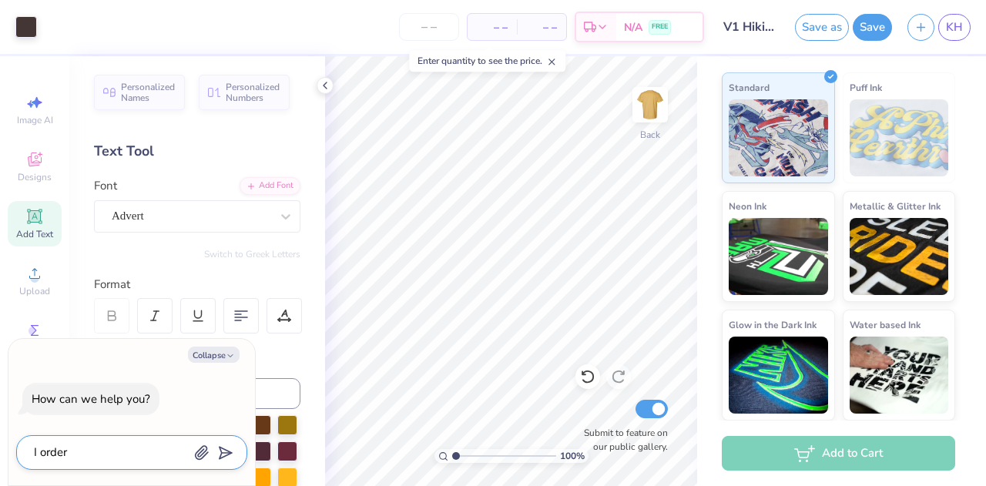
type textarea "I ordere"
type textarea "x"
type textarea "I ordered"
type textarea "x"
type textarea "I ordered"
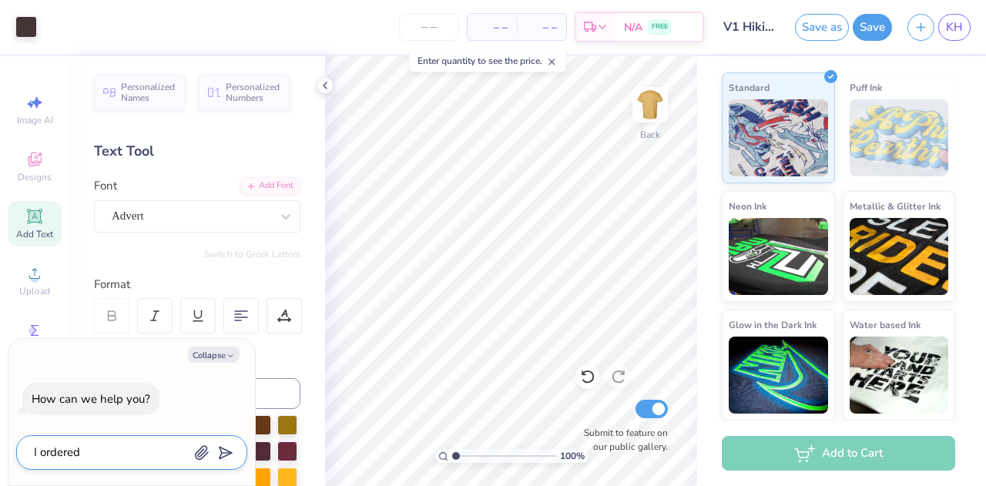
type textarea "x"
type textarea "I ordered t"
type textarea "x"
type textarea "I ordered th"
type textarea "x"
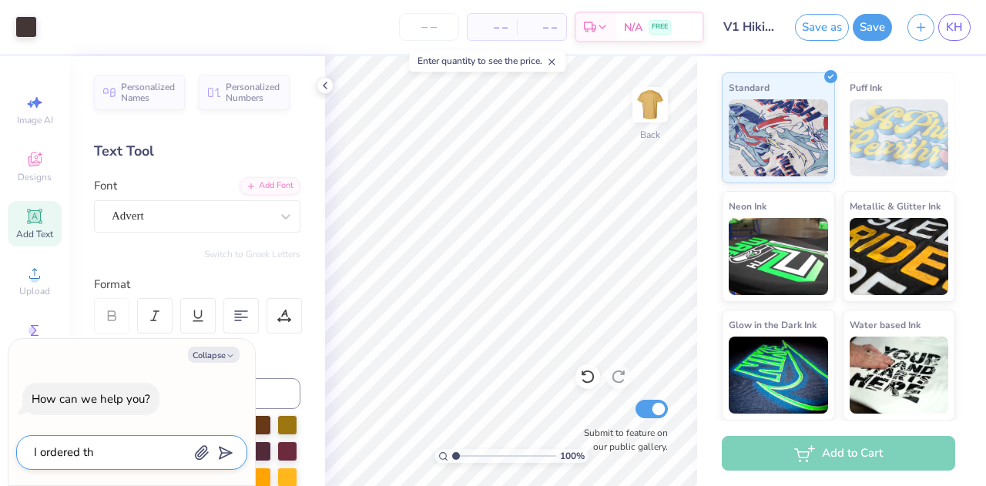
type textarea "I ordered thr"
type textarea "x"
type textarea "I ordered thro"
type textarea "x"
type textarea "I ordered throu"
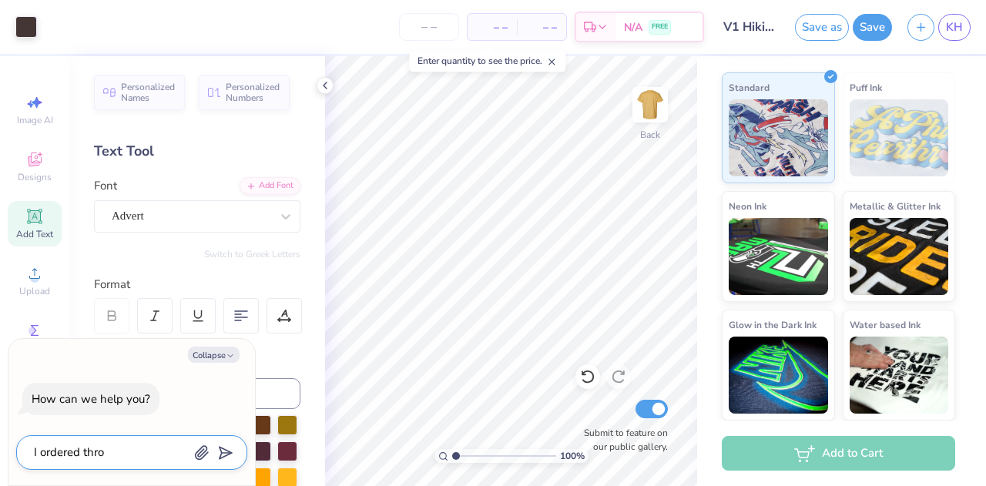
type textarea "x"
type textarea "I ordered throug"
type textarea "x"
type textarea "I ordered through"
type textarea "x"
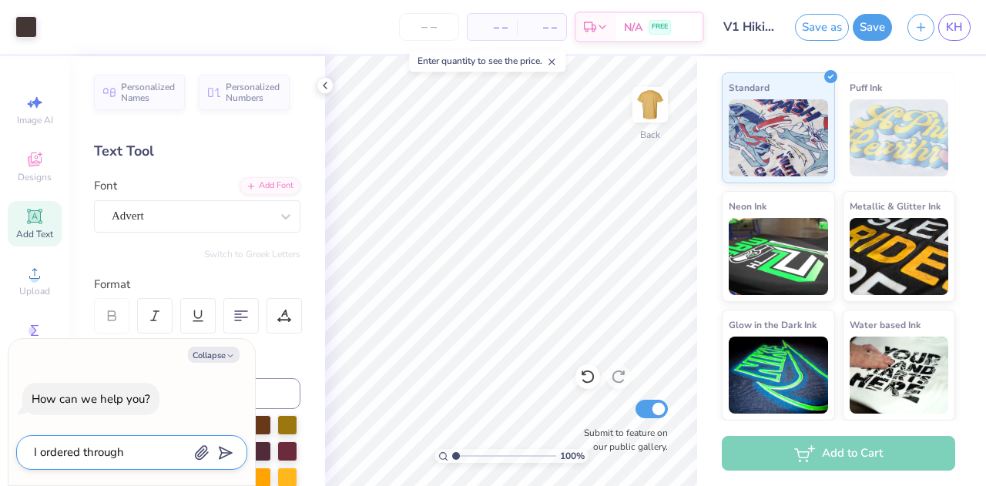
type textarea "I ordered through"
type textarea "x"
type textarea "I ordered through h"
type textarea "x"
type textarea "I ordered through hi"
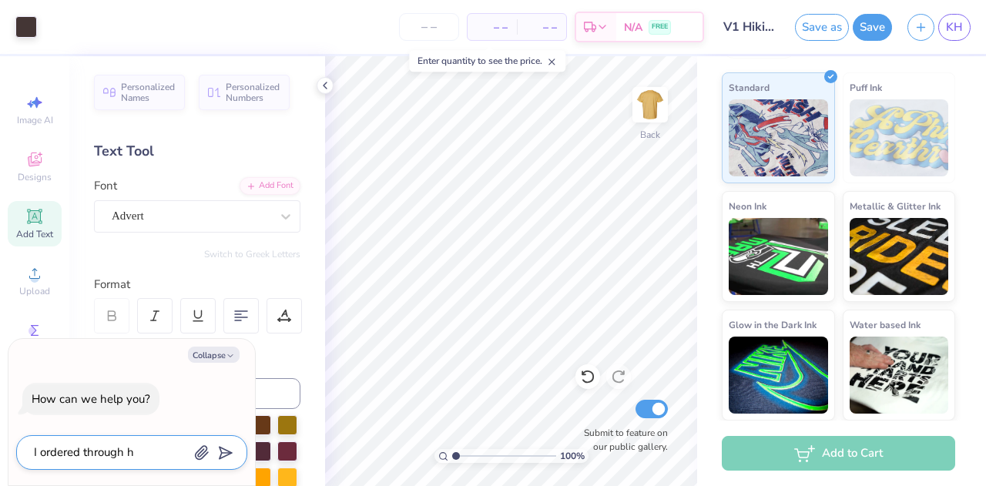
type textarea "x"
type textarea "I ordered through h"
type textarea "x"
type textarea "I ordered through"
type textarea "x"
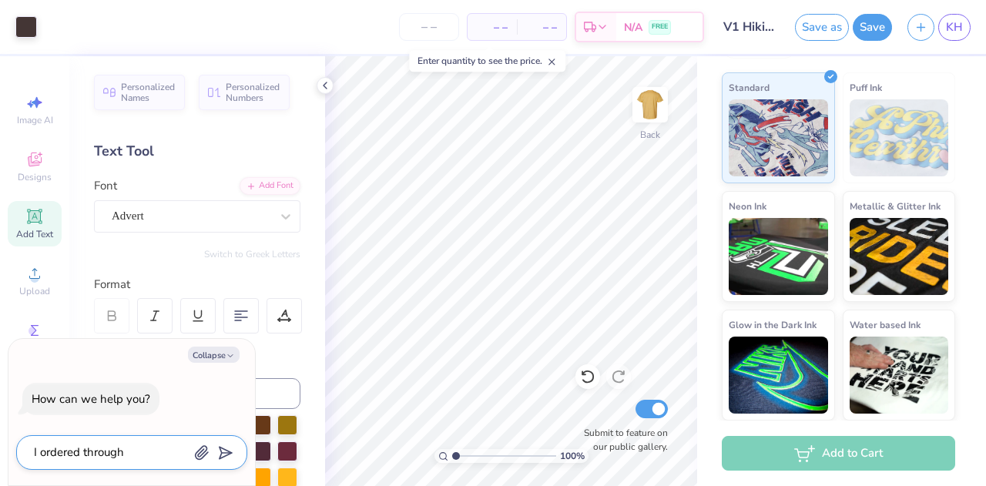
type textarea "I ordered through t"
type textarea "x"
type textarea "I ordered through th"
type textarea "x"
type textarea "I ordered through thi"
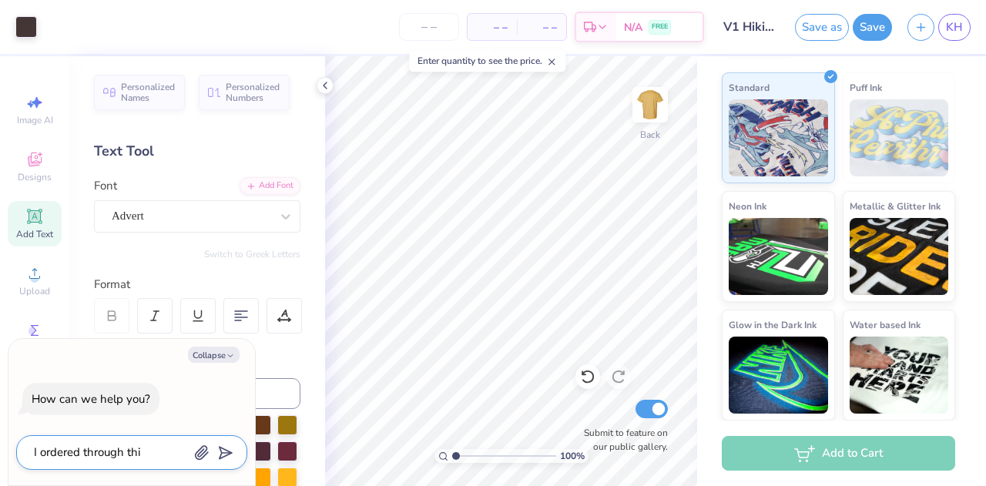
type textarea "x"
type textarea "I ordered through this"
type textarea "x"
type textarea "I ordered through this"
type textarea "x"
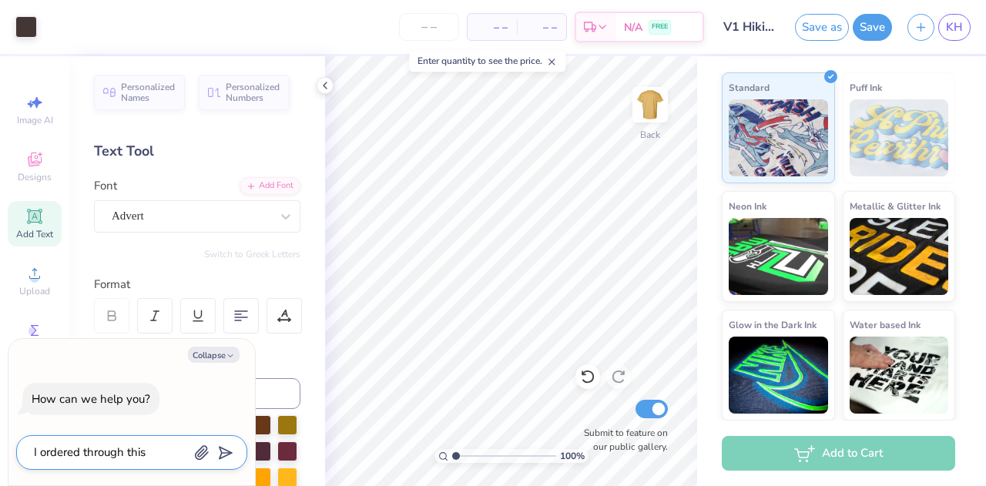
type textarea "I ordered through this w"
type textarea "x"
type textarea "I ordered through this we"
type textarea "x"
type textarea "I ordered through this web"
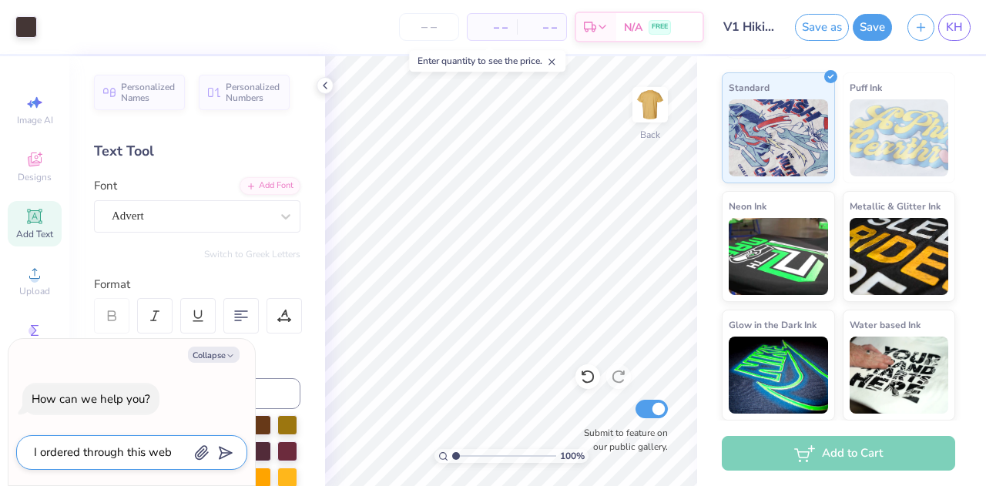
type textarea "x"
type textarea "I ordered through this webs"
type textarea "x"
type textarea "I ordered through this websi"
type textarea "x"
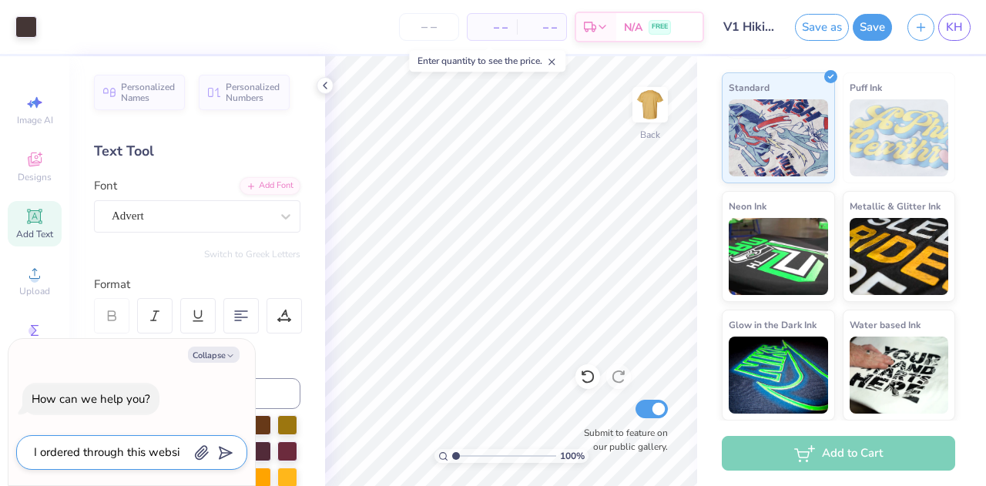
type textarea "I ordered through this websir"
type textarea "x"
type textarea "I ordered through this websire"
type textarea "x"
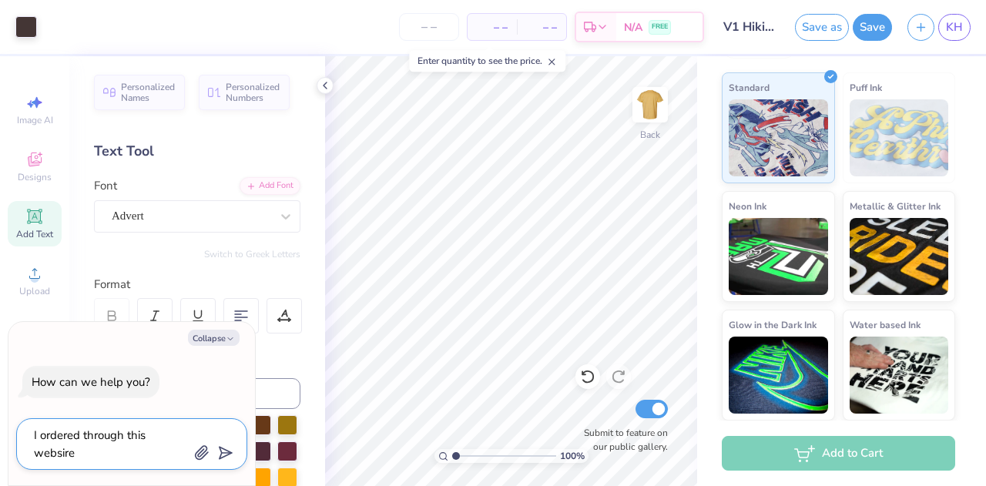
type textarea "I ordered through this websire"
type textarea "x"
type textarea "I ordered through this websire"
type textarea "x"
type textarea "I ordered through this websir"
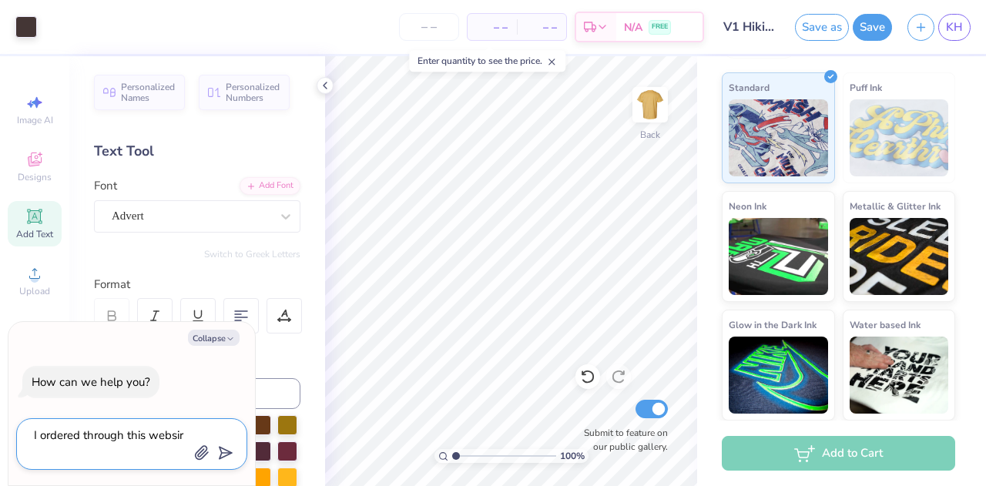
type textarea "x"
type textarea "I ordered through this websi"
type textarea "x"
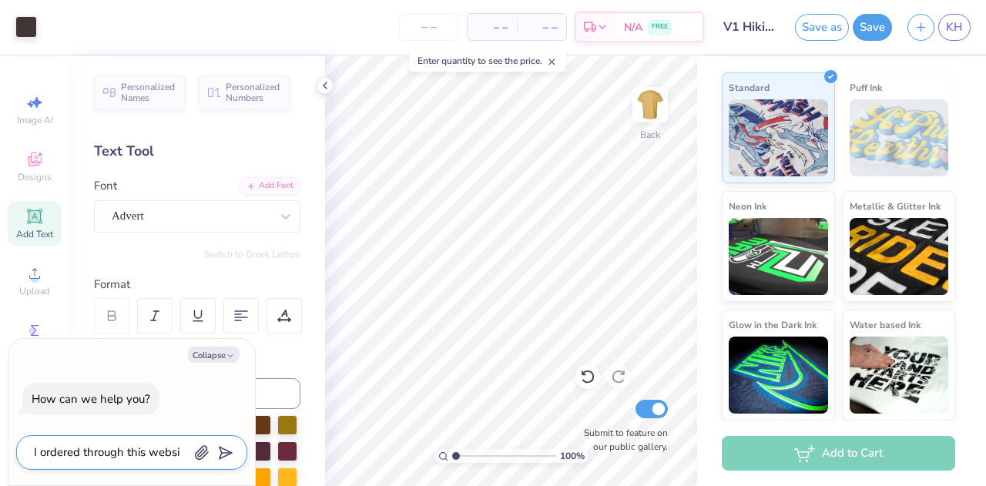
type textarea "I ordered through this websit"
type textarea "x"
type textarea "I ordered through this website"
type textarea "x"
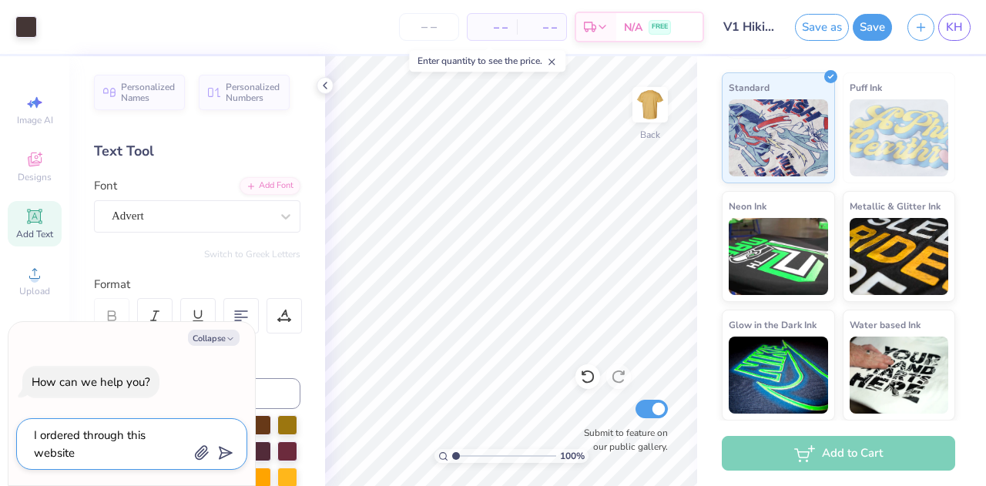
type textarea "I ordered through this website"
type textarea "x"
type textarea "I ordered through this website b"
type textarea "x"
type textarea "I ordered through this website be"
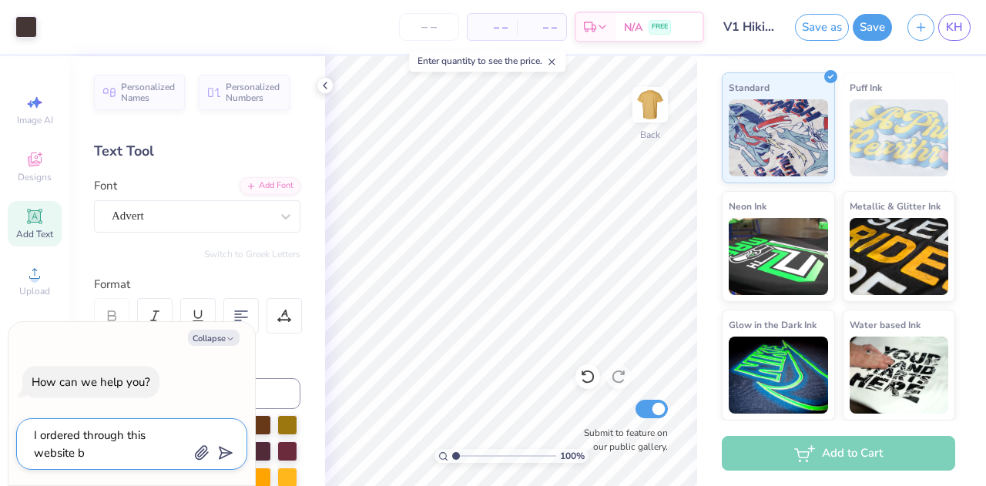
type textarea "x"
type textarea "I ordered through this website bef"
type textarea "x"
type textarea "I ordered through this website befo"
type textarea "x"
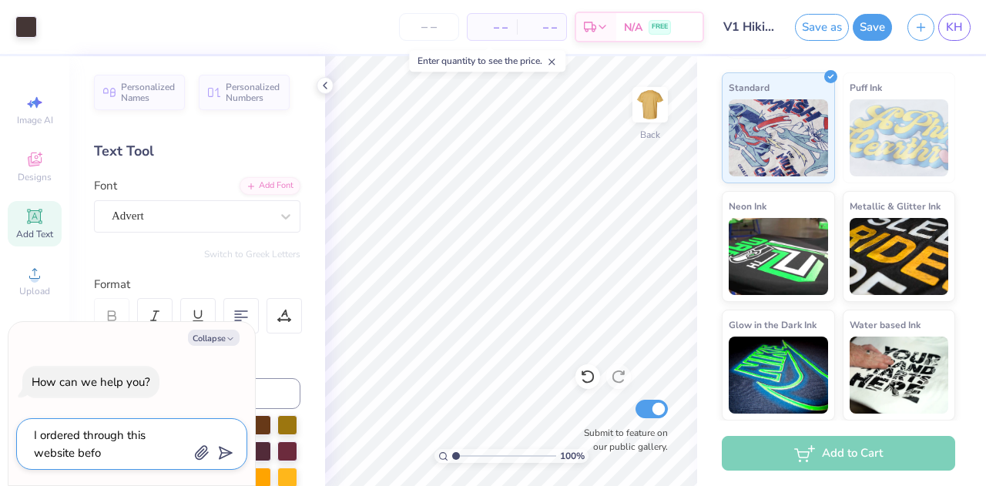
type textarea "I ordered through this website befor"
type textarea "x"
type textarea "I ordered through this website before"
type textarea "x"
type textarea "I ordered through this website before"
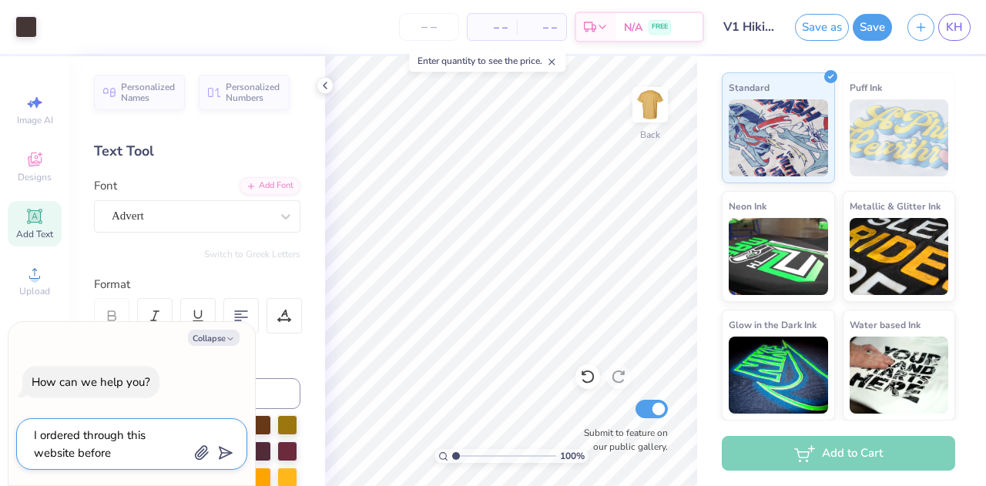
type textarea "x"
type textarea "I ordered through this website before a"
type textarea "x"
type textarea "I ordered through this website before an"
type textarea "x"
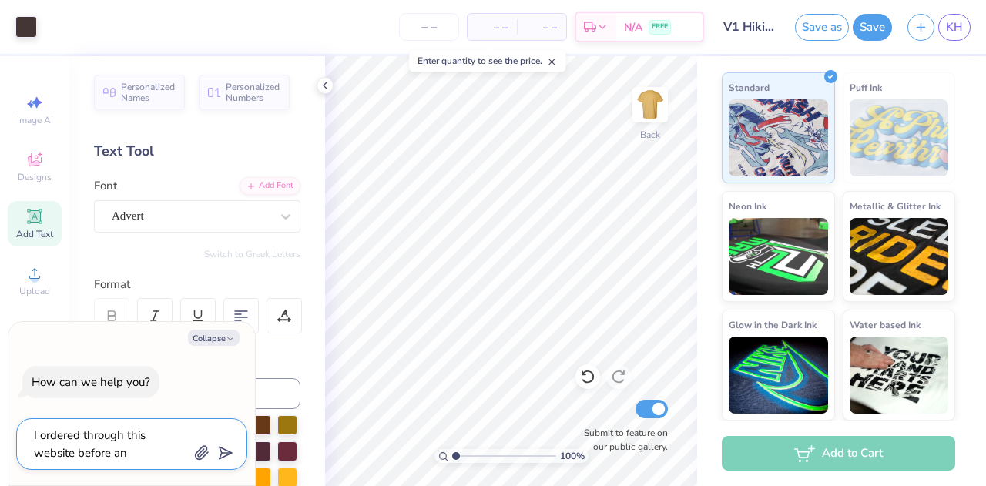
type textarea "I ordered through this website before and"
type textarea "x"
type textarea "I ordered through this website before and"
type textarea "x"
type textarea "I ordered through this website before and t"
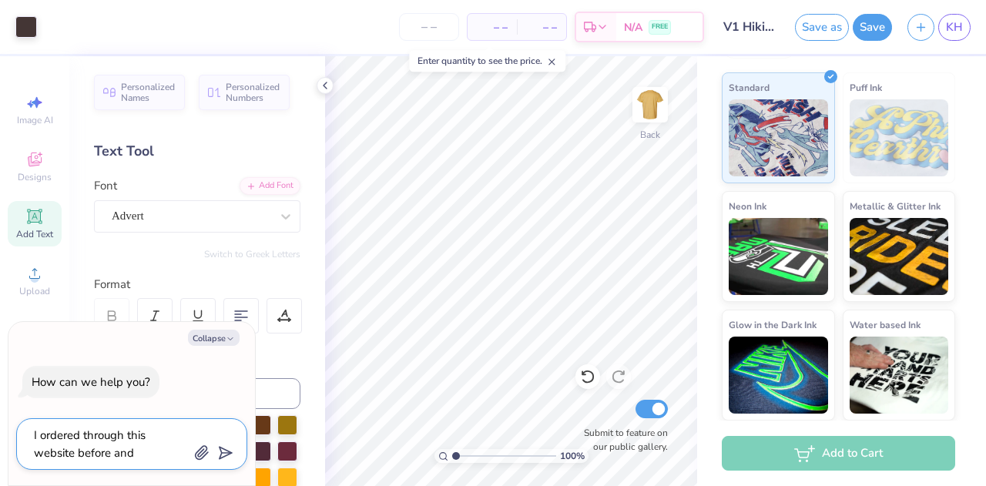
type textarea "x"
type textarea "I ordered through this website before and th"
type textarea "x"
type textarea "I ordered through this website before and the"
type textarea "x"
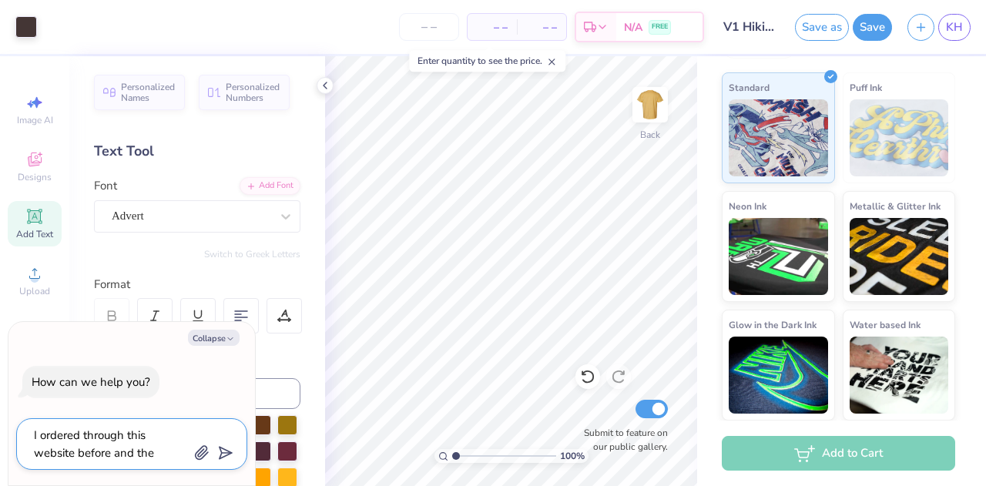
type textarea "I ordered through this website before and ther"
type textarea "x"
type textarea "I ordered through this website before and there"
type textarea "x"
type textarea "I ordered through this website before and there"
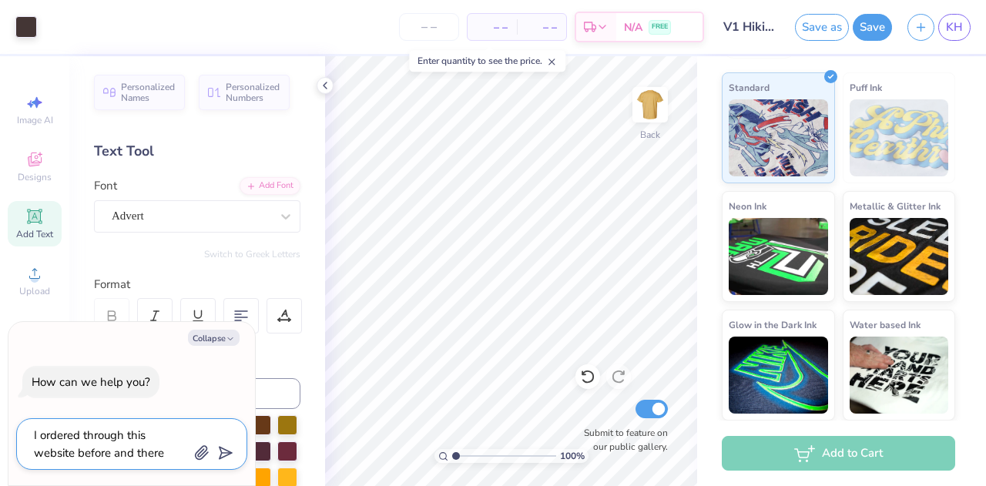
type textarea "x"
type textarea "I ordered through this website before and there a"
type textarea "x"
type textarea "I ordered through this website before and there"
type textarea "x"
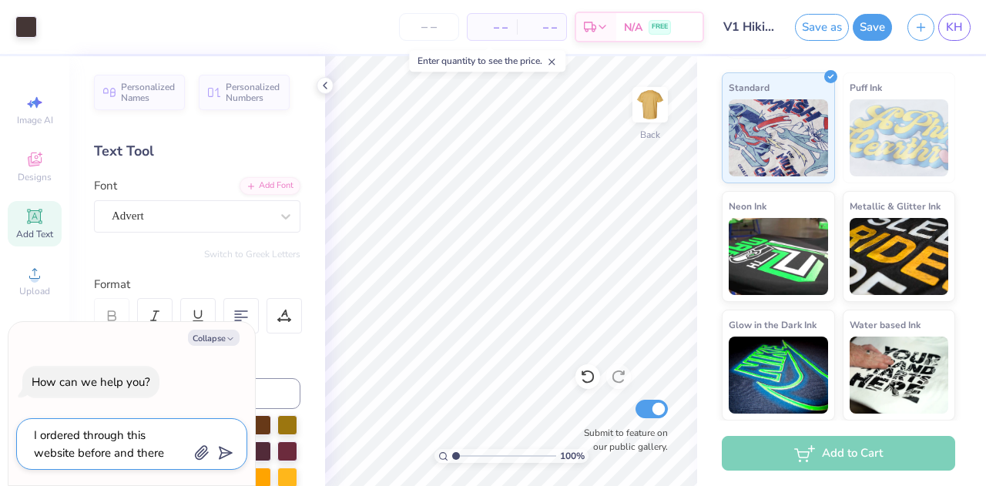
type textarea "I ordered through this website before and there w"
type textarea "x"
type textarea "I ordered through this website before and there wa"
type textarea "x"
type textarea "I ordered through this website before and there was"
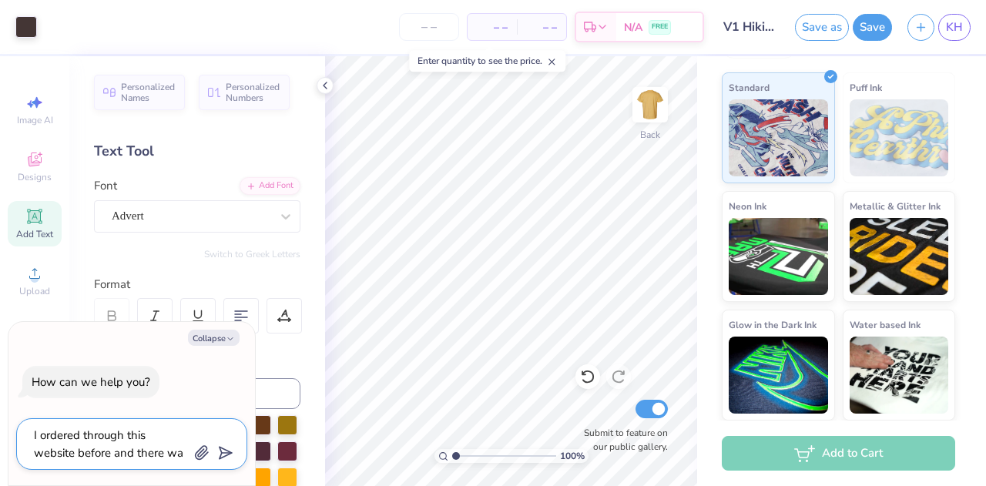
type textarea "x"
type textarea "I ordered through this website before and there was"
type textarea "x"
type textarea "I ordered through this website before and there was a"
type textarea "x"
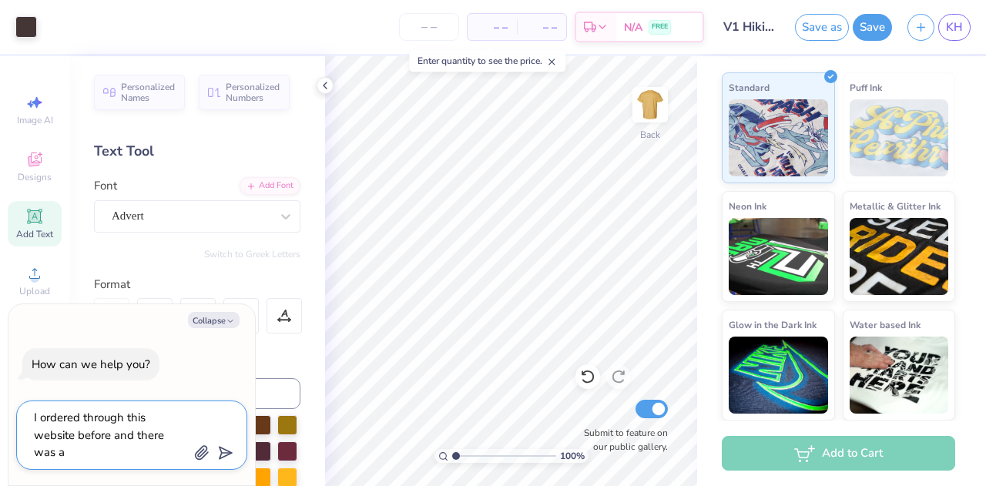
type textarea "I ordered through this website before and there was a"
type textarea "x"
type textarea "I ordered through this website before and there was a f"
type textarea "x"
type textarea "I ordered through this website before and there was a fe"
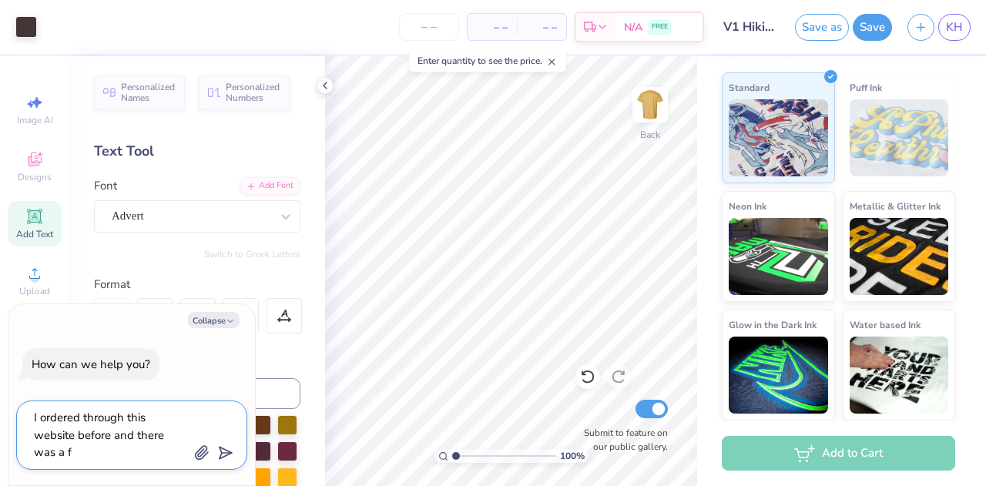
type textarea "x"
type textarea "I ordered through this website before and there was a fea"
type textarea "x"
type textarea "I ordered through this website before and there was a feat"
type textarea "x"
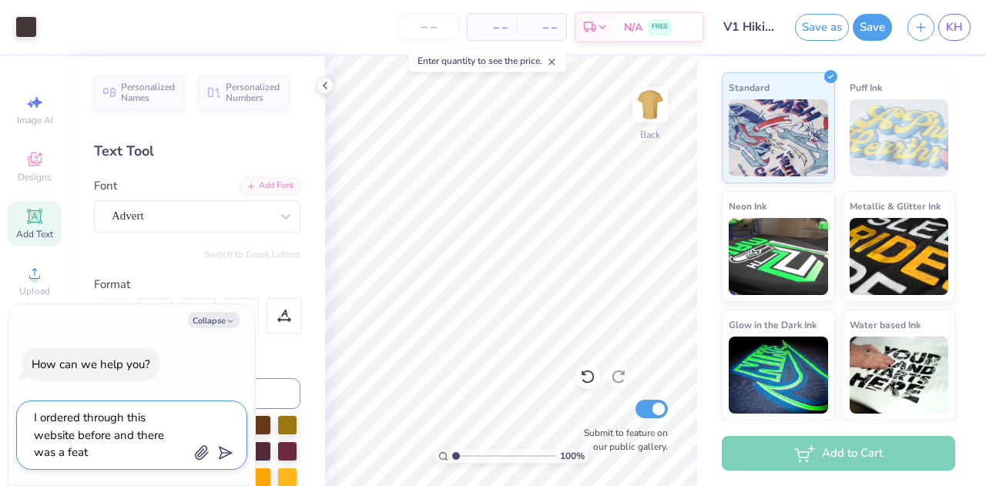
type textarea "I ordered through this website before and there was a featu"
type textarea "x"
type textarea "I ordered through this website before and there was a featur"
type textarea "x"
type textarea "I ordered through this website before and there was a feature"
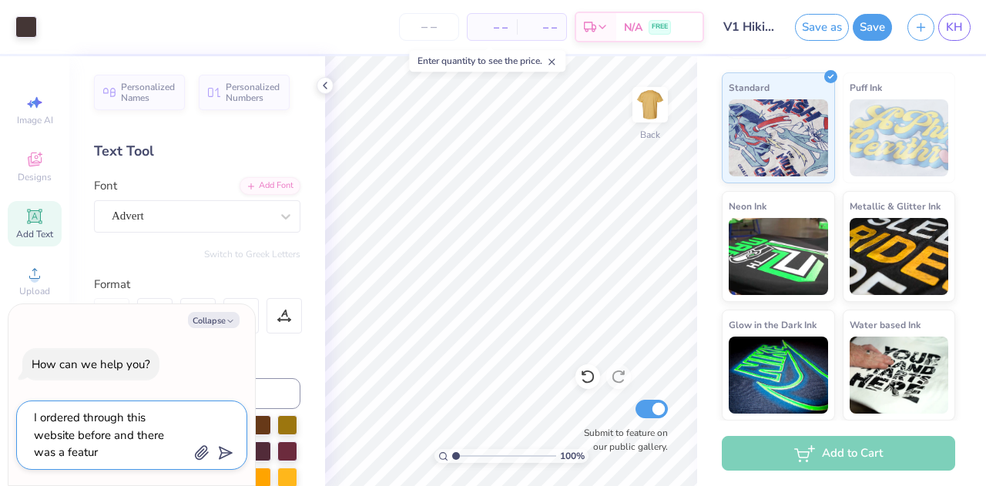
type textarea "x"
type textarea "I ordered through this website before and there was a feature"
type textarea "x"
type textarea "I ordered through this website before and there was a feature t"
type textarea "x"
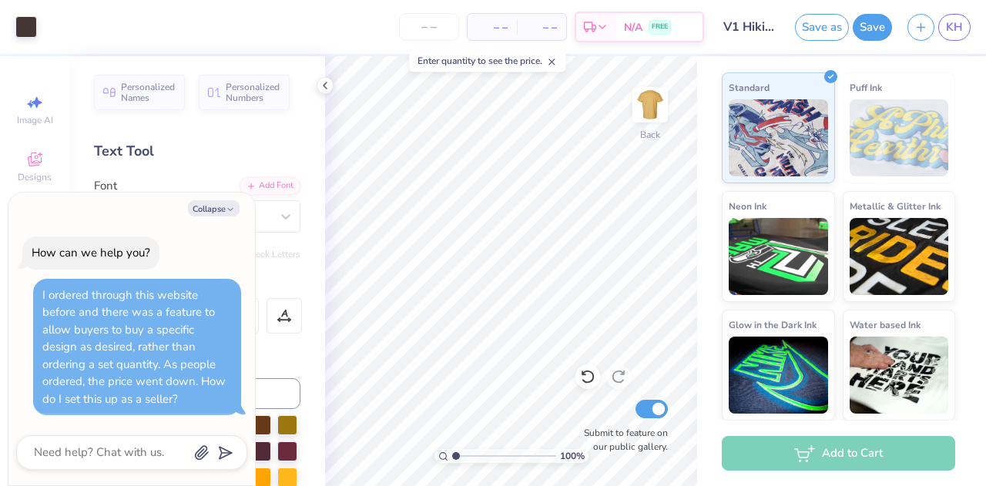
scroll to position [0, 0]
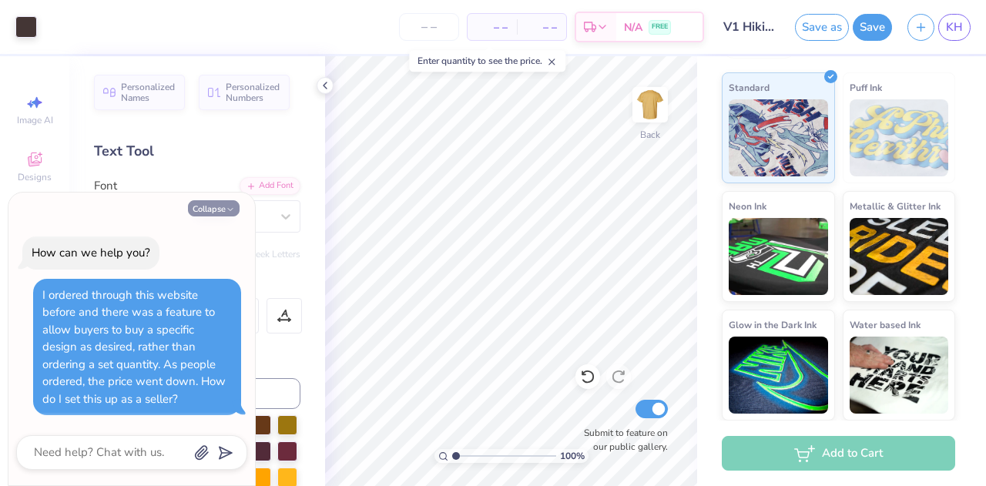
click at [231, 210] on polyline "button" at bounding box center [230, 210] width 5 height 2
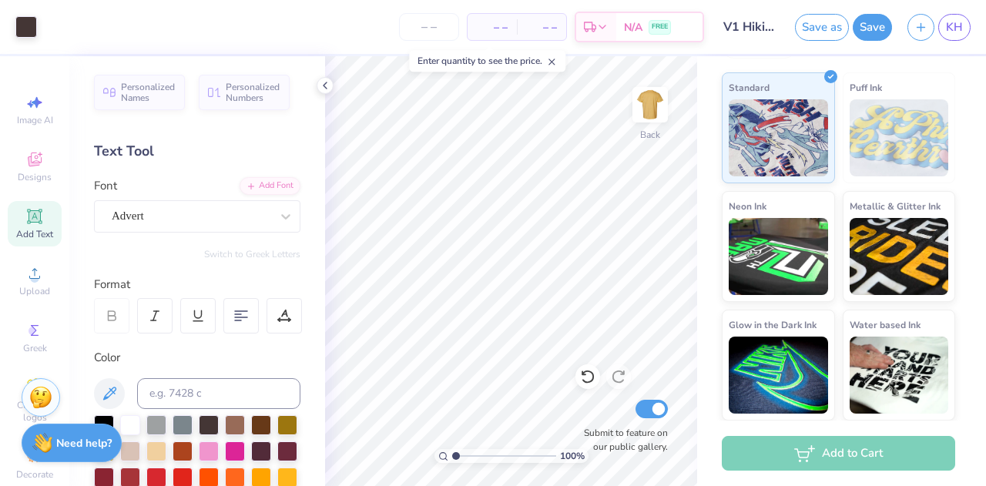
click at [83, 447] on strong "Need help?" at bounding box center [83, 443] width 55 height 15
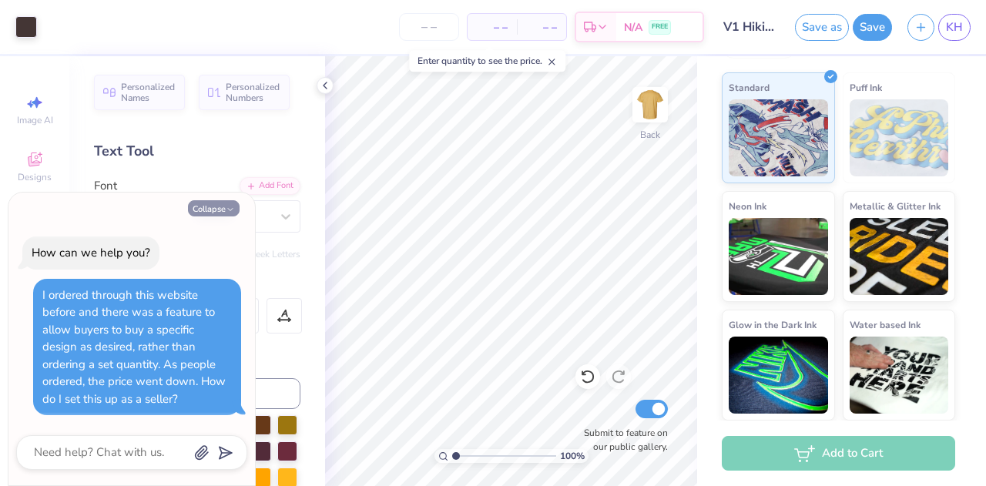
click at [226, 205] on button "Collapse" at bounding box center [214, 208] width 52 height 16
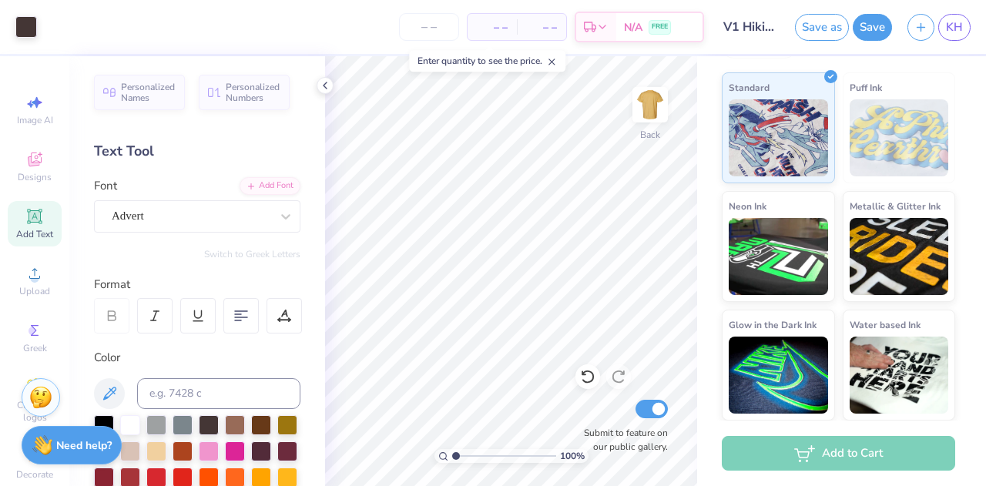
scroll to position [478, 0]
click at [565, 28] on div "– – Total" at bounding box center [541, 27] width 49 height 26
click at [547, 25] on span "– –" at bounding box center [541, 27] width 31 height 16
click at [494, 28] on span "– –" at bounding box center [492, 27] width 31 height 16
click at [537, 29] on span "– –" at bounding box center [541, 27] width 31 height 16
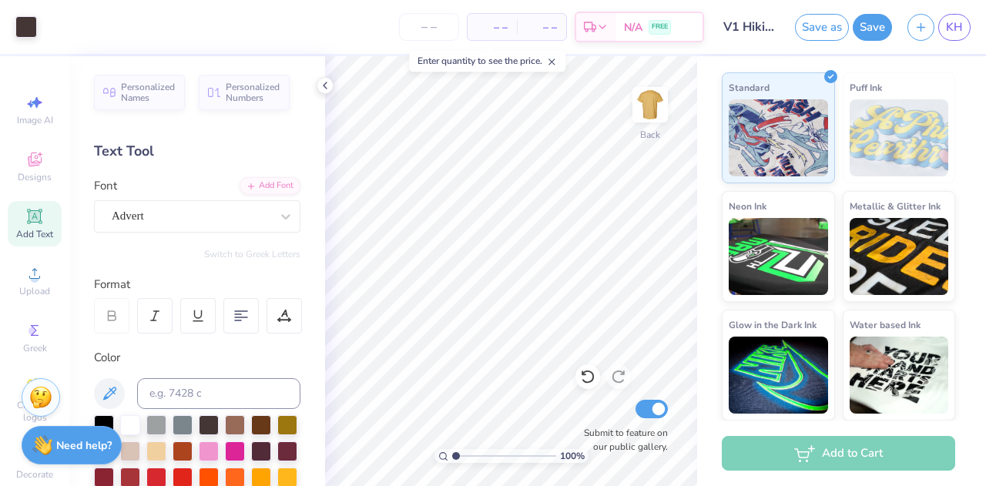
click at [872, 29] on button "Save" at bounding box center [871, 27] width 39 height 27
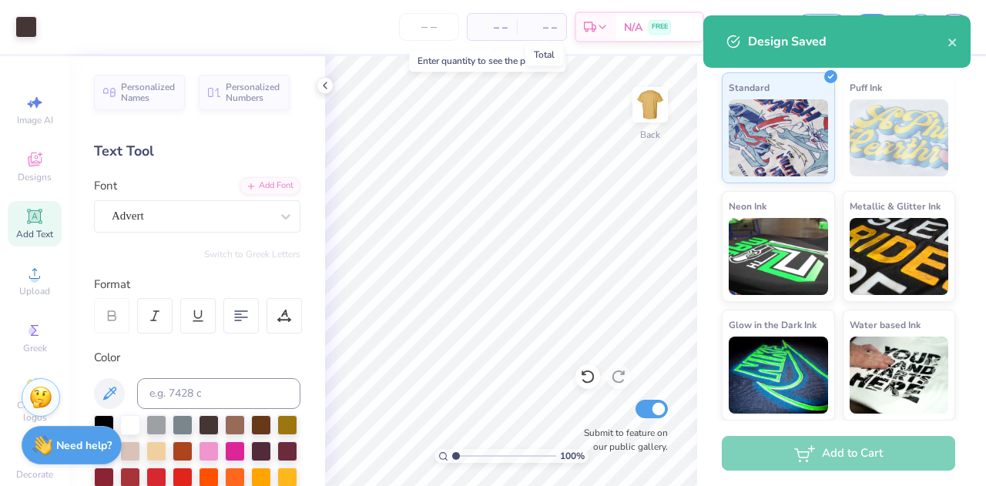
click at [551, 23] on span "– –" at bounding box center [541, 27] width 31 height 16
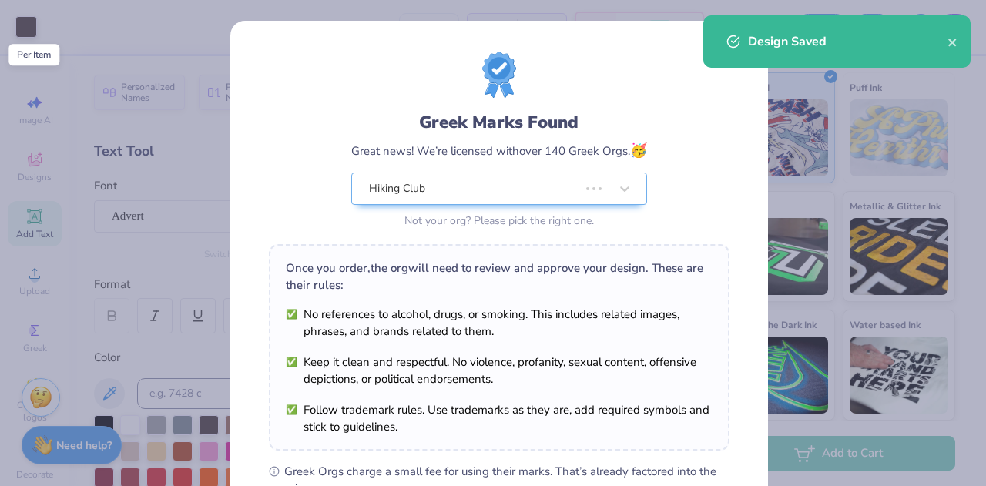
click at [502, 27] on div "Greek Marks Found Great news! We’re licensed with over 140 Greek Orgs. 🥳 Hiking…" at bounding box center [498, 352] width 537 height 662
click at [758, 149] on div "Greek Marks Found Great news! We’re licensed with over 140 Greek Orgs. 🥳 Hiking…" at bounding box center [498, 352] width 537 height 662
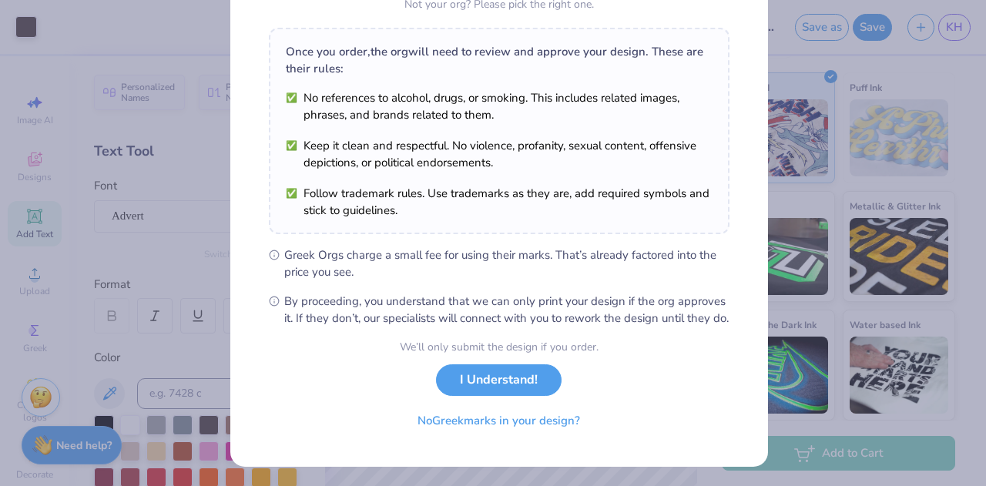
scroll to position [233, 0]
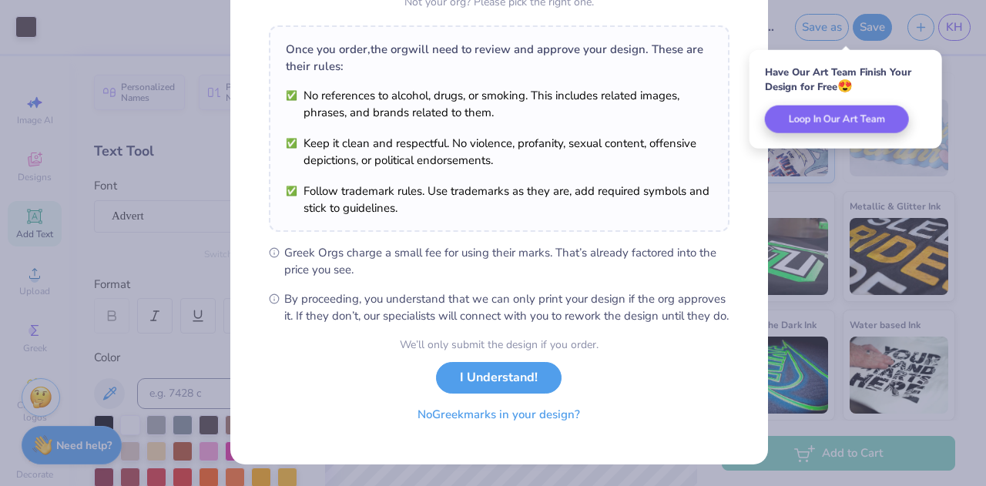
click at [511, 417] on button "No Greek marks in your design?" at bounding box center [498, 415] width 189 height 32
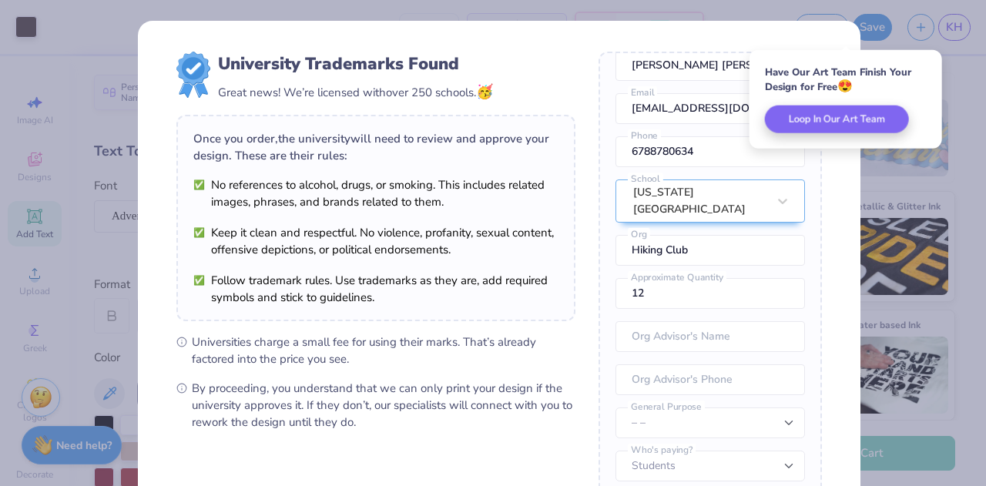
scroll to position [182, 0]
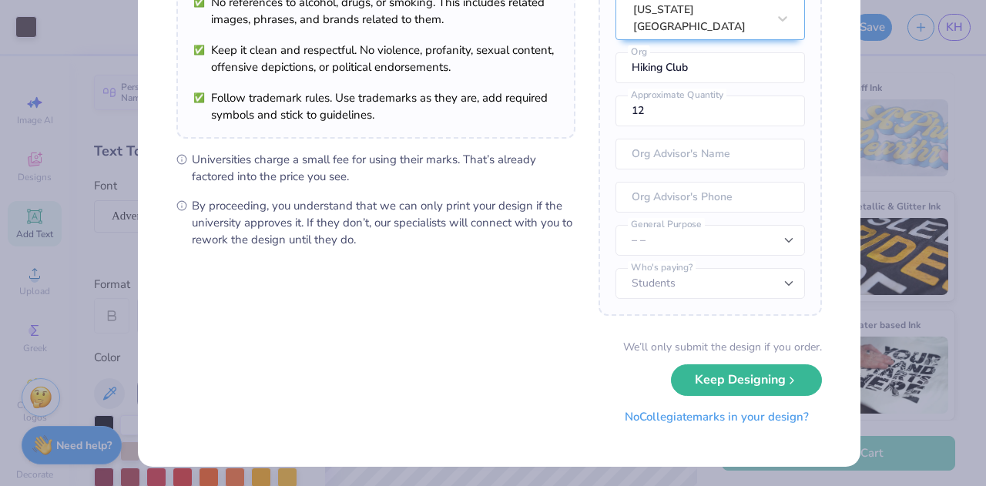
click at [694, 414] on button "No Collegiate marks in your design?" at bounding box center [716, 417] width 210 height 32
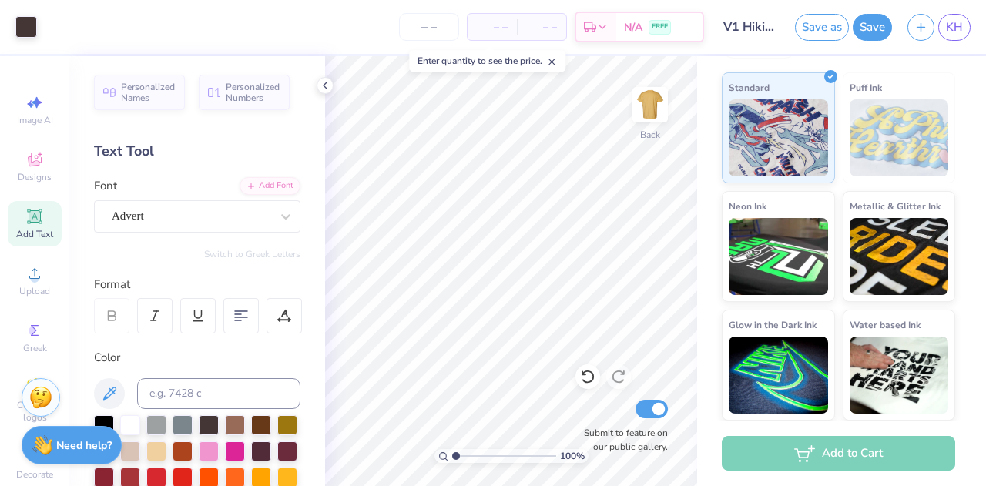
scroll to position [7, 0]
click at [441, 22] on input "number" at bounding box center [429, 27] width 60 height 28
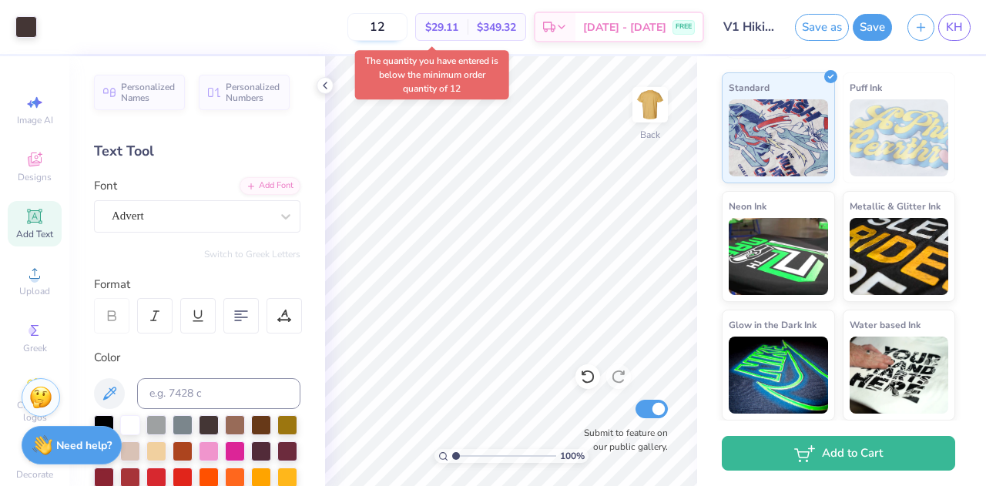
click at [407, 28] on input "12" at bounding box center [377, 27] width 60 height 28
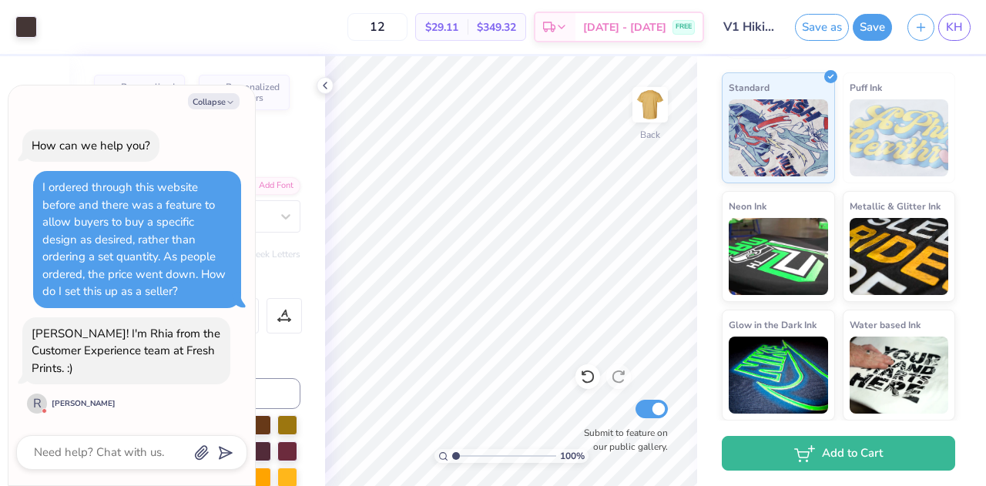
click at [516, 26] on span "$349.32" at bounding box center [496, 27] width 39 height 16
click at [458, 22] on span "$29.11" at bounding box center [441, 27] width 33 height 16
click at [516, 28] on span "$349.32" at bounding box center [496, 27] width 39 height 16
click at [125, 454] on textarea at bounding box center [110, 452] width 156 height 21
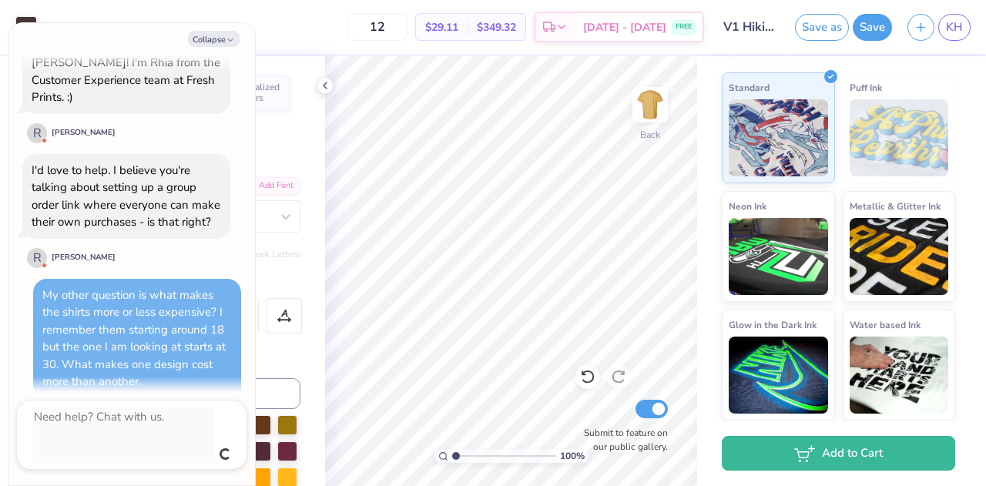
scroll to position [173, 0]
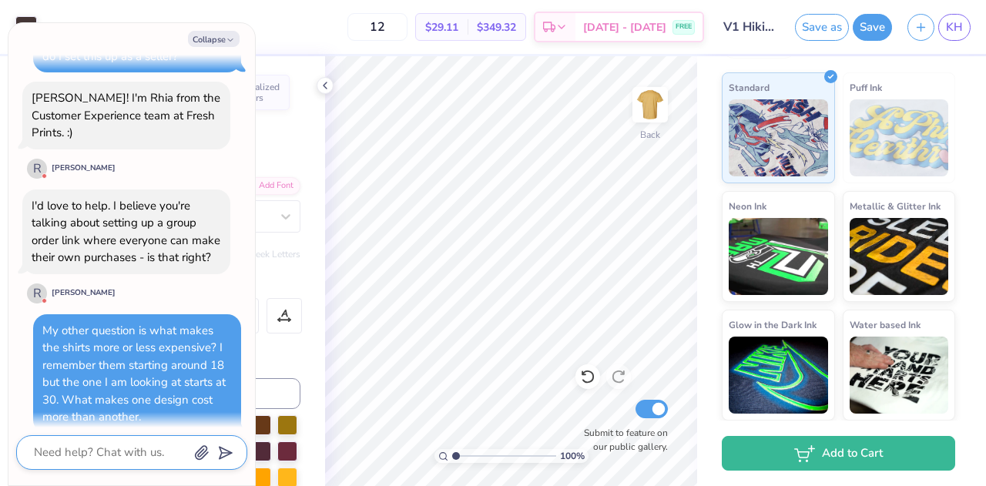
click at [92, 450] on textarea at bounding box center [110, 452] width 156 height 21
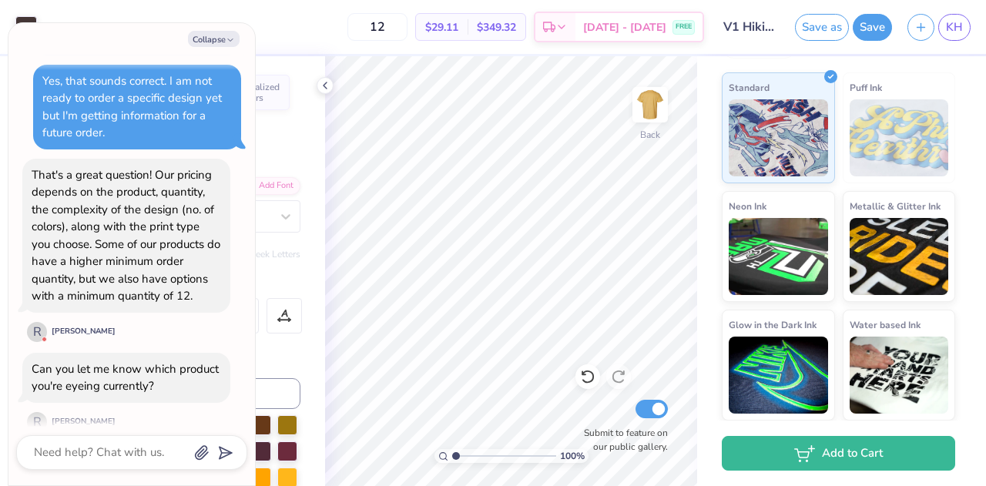
scroll to position [634, 0]
